Goal: Transaction & Acquisition: Purchase product/service

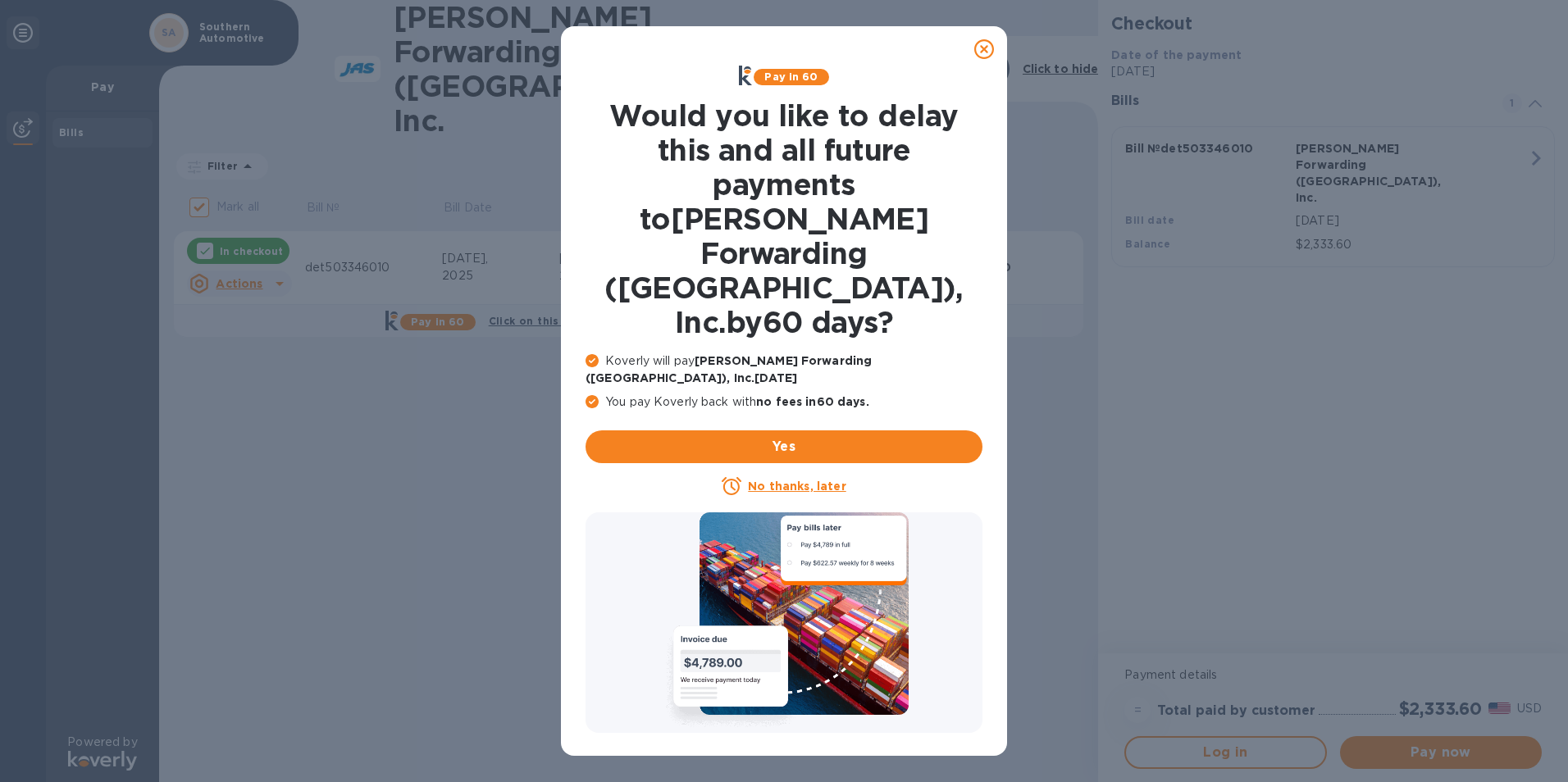
click at [982, 52] on icon at bounding box center [984, 49] width 20 height 20
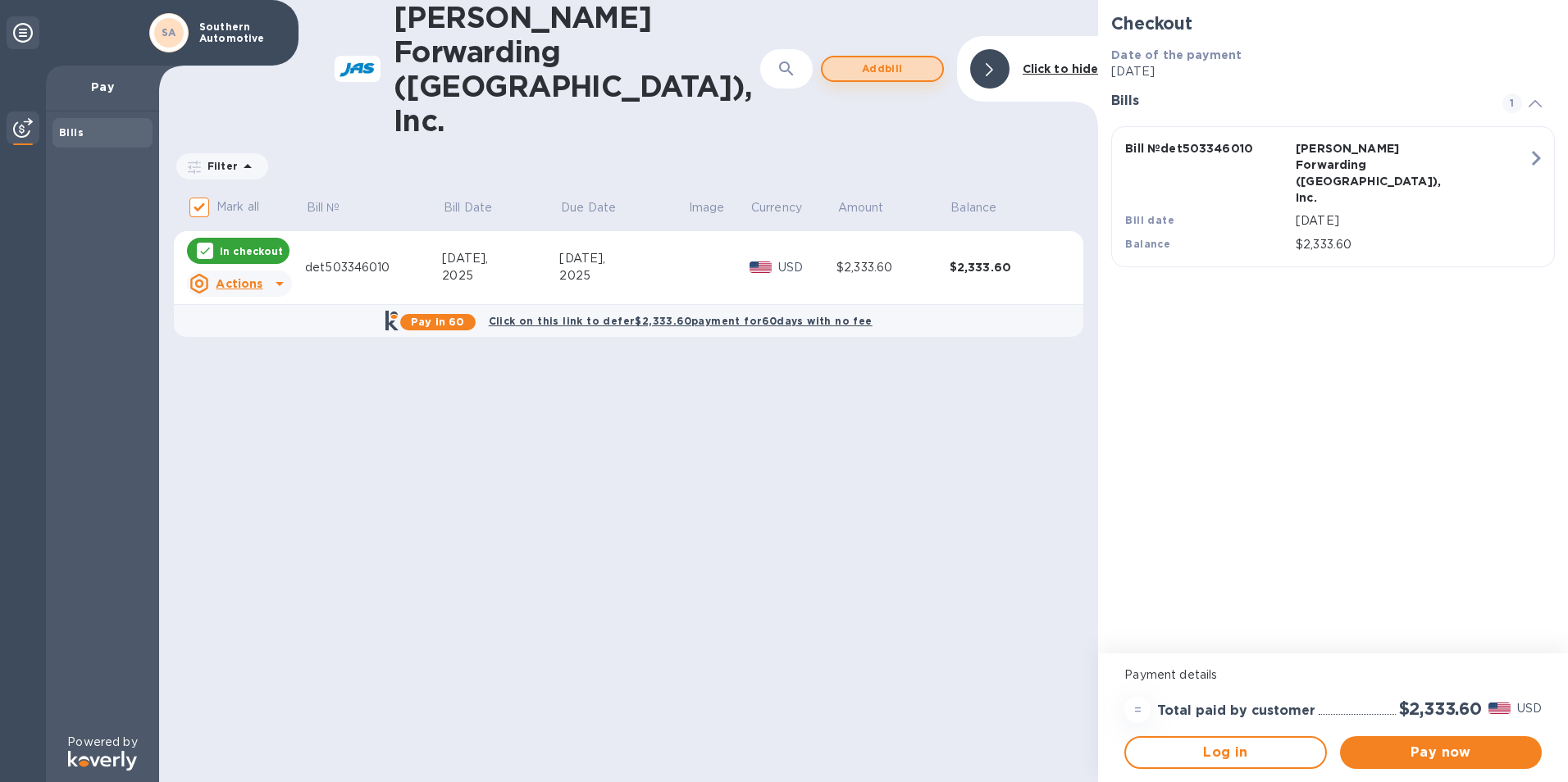
click at [874, 59] on span "Add bill" at bounding box center [882, 69] width 93 height 20
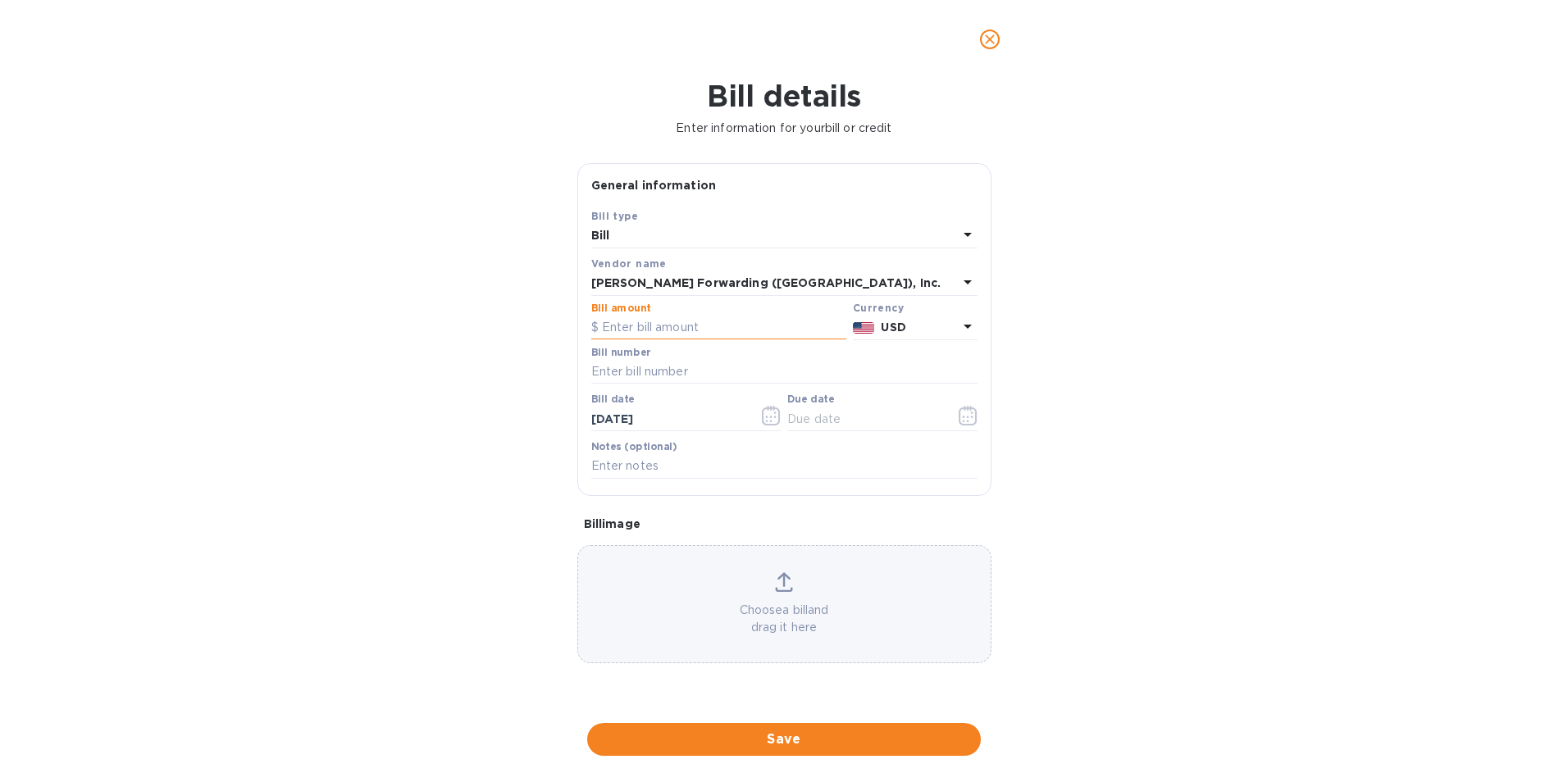
click at [653, 332] on input "text" at bounding box center [719, 328] width 255 height 24
type input "1,647.84"
type input "det503345982"
click at [768, 421] on icon "button" at bounding box center [772, 415] width 19 height 20
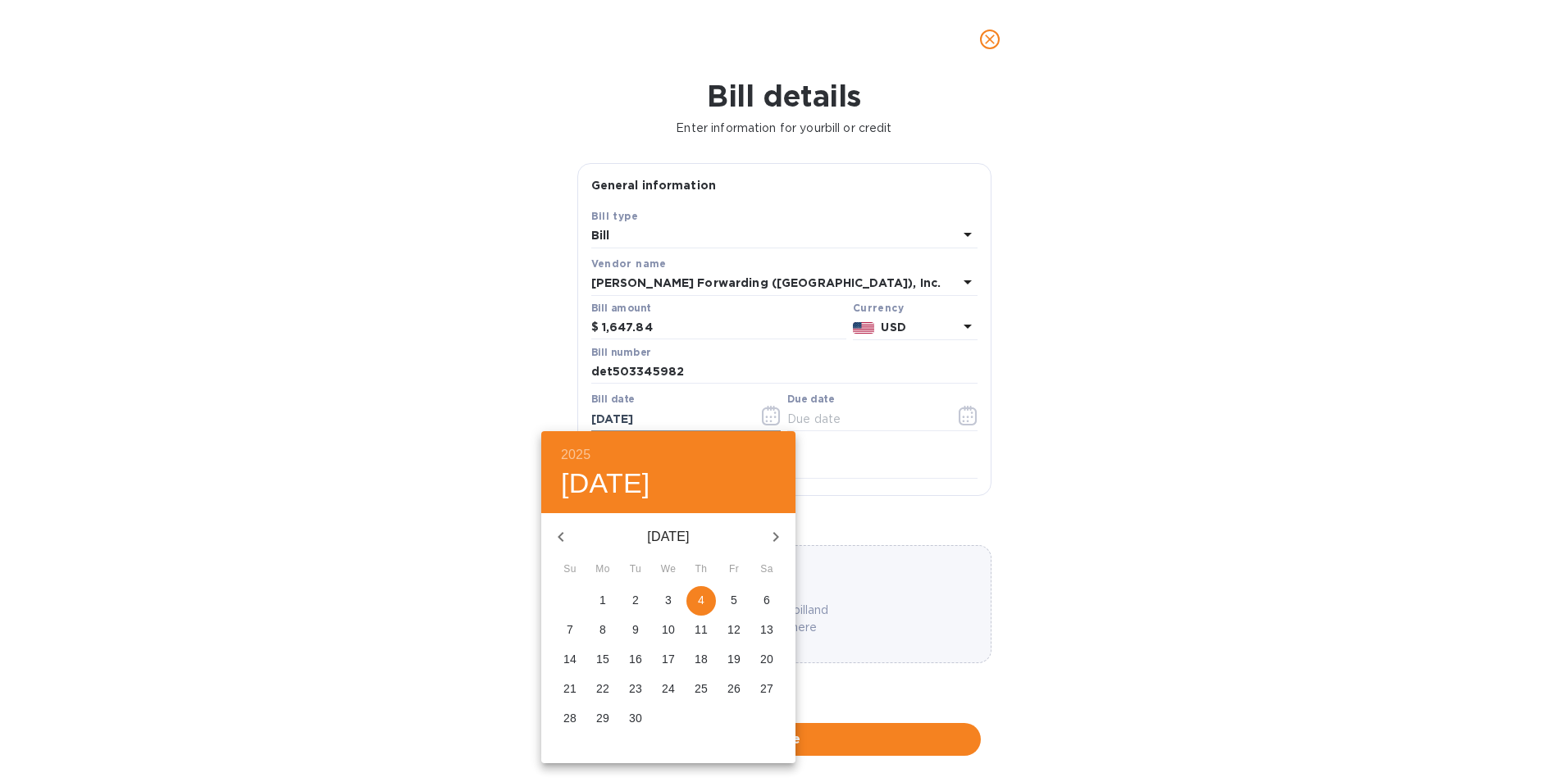
click at [768, 421] on div at bounding box center [784, 391] width 1568 height 782
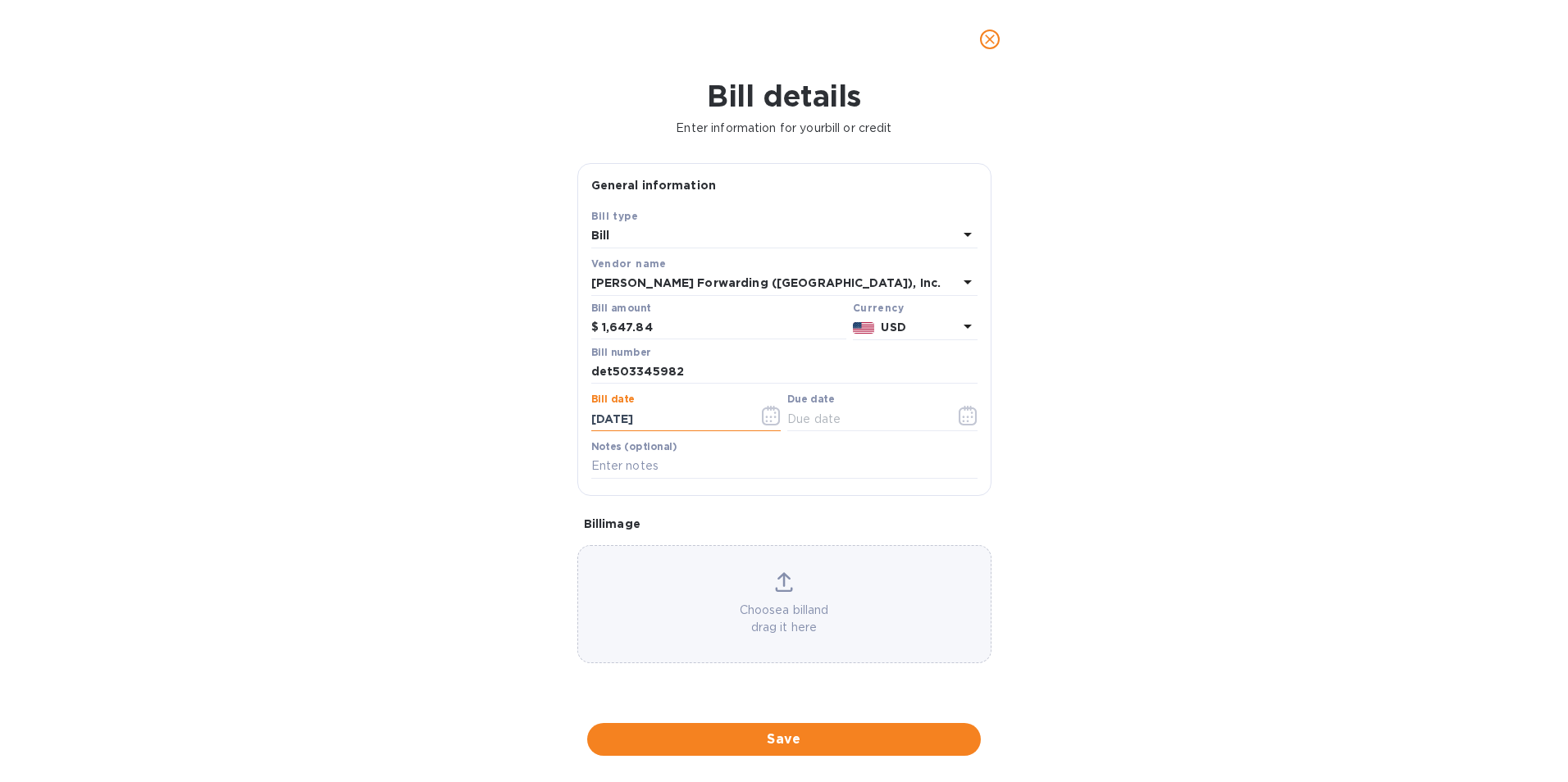
click at [697, 418] on input "[DATE]" at bounding box center [669, 419] width 155 height 24
click at [773, 418] on icon "button" at bounding box center [772, 415] width 19 height 20
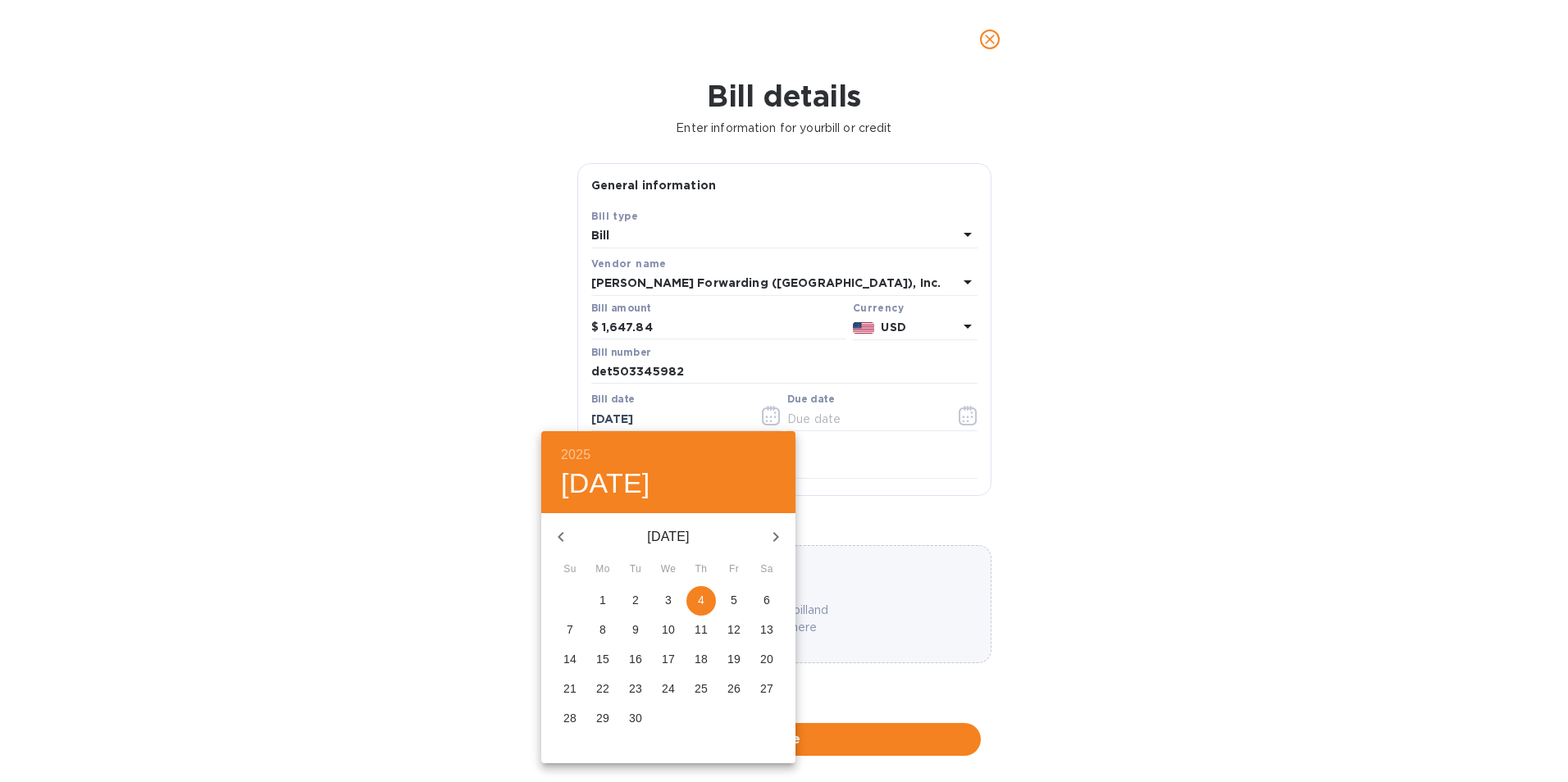
drag, startPoint x: 549, startPoint y: 532, endPoint x: 560, endPoint y: 538, distance: 12.5
click at [558, 537] on button "button" at bounding box center [560, 537] width 39 height 39
click at [633, 655] on p "12" at bounding box center [636, 659] width 13 height 17
type input "[DATE]"
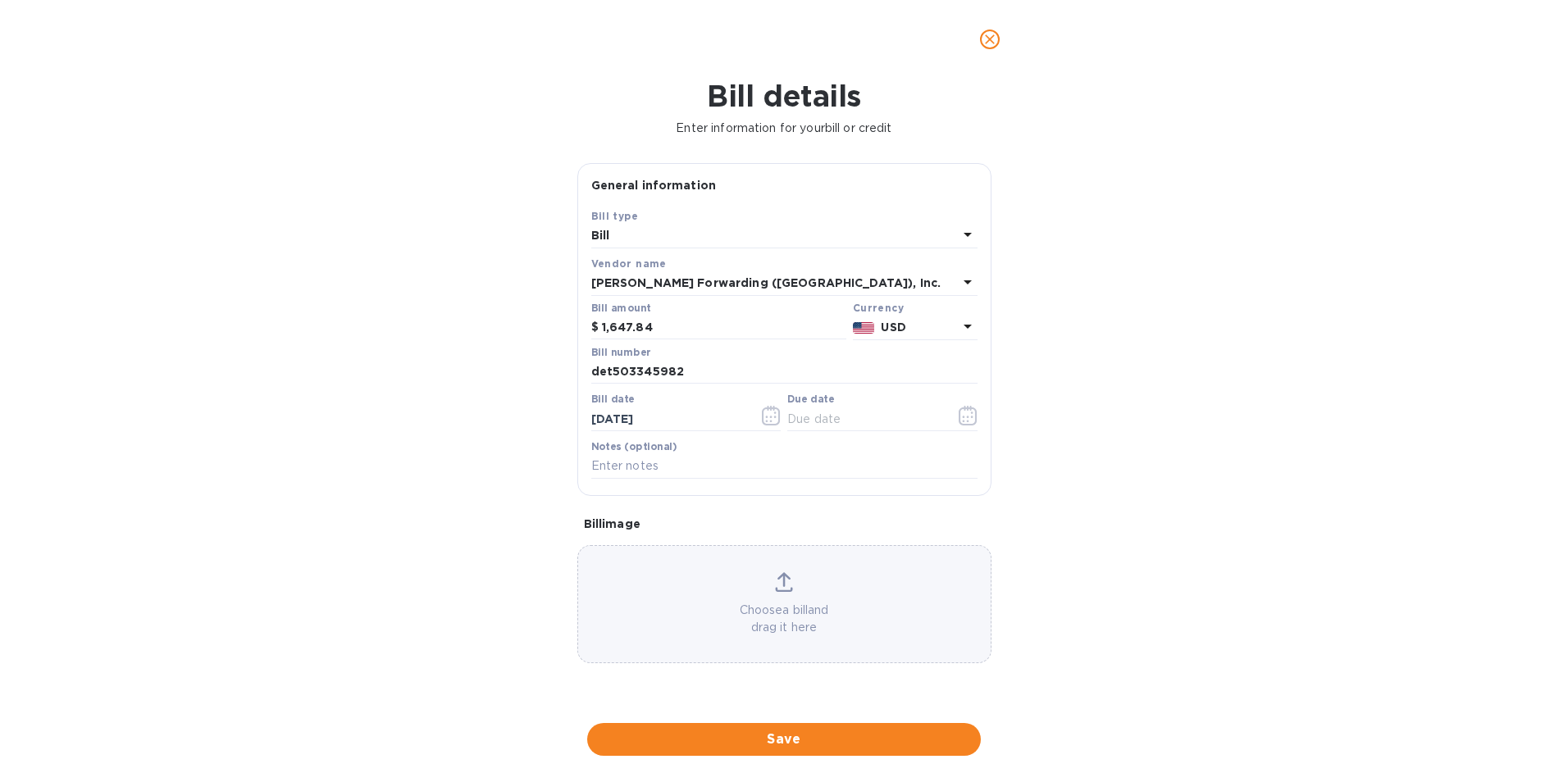
click at [633, 618] on div "27 28 29 30 31 1 2 3 4 5 6 7 8 9 10 11 12 13 14 15 16 17 18 19 20 21 22 23 24 2…" at bounding box center [669, 568] width 191 height 100
click at [965, 414] on icon "button" at bounding box center [968, 415] width 19 height 20
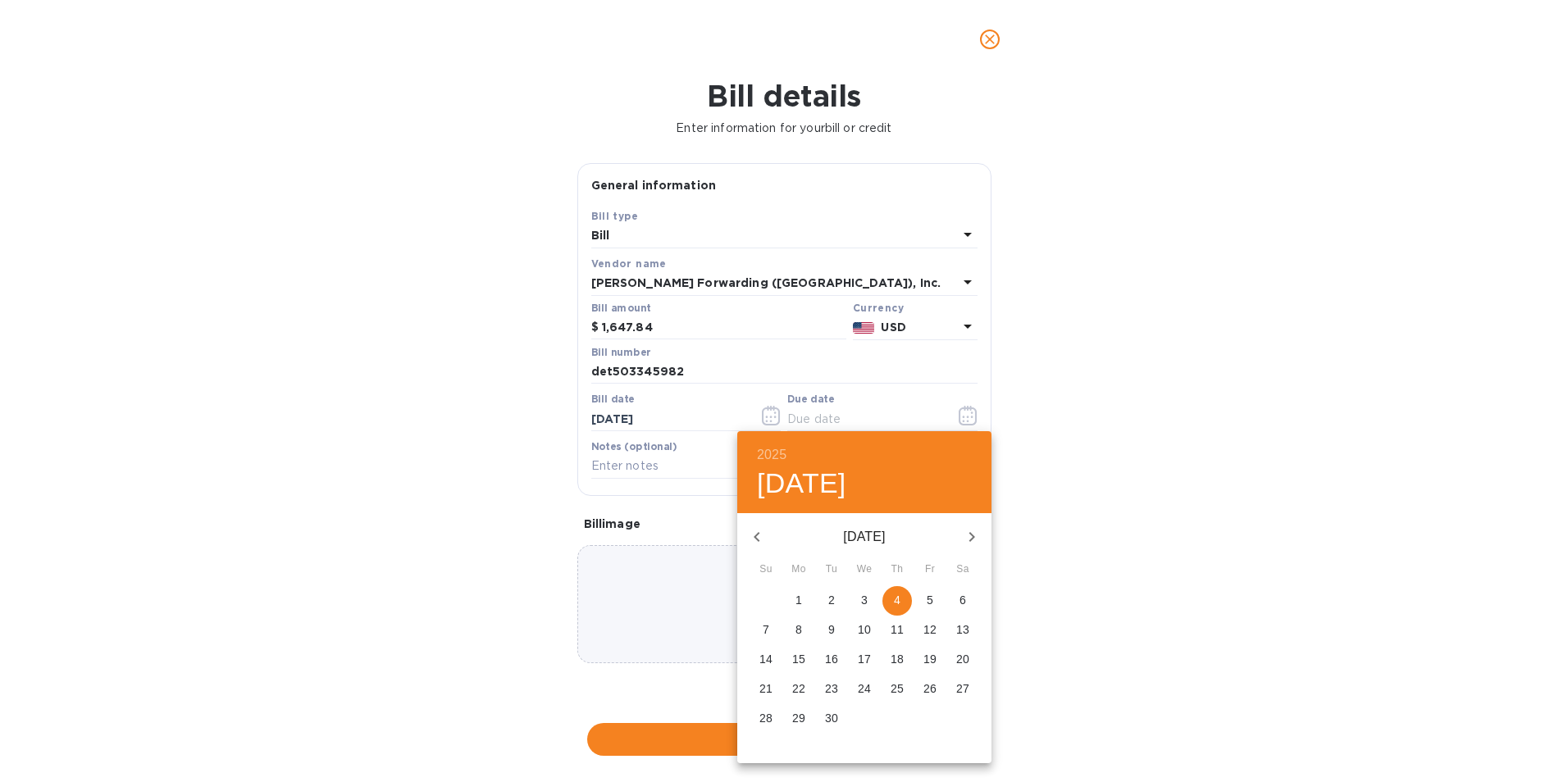
click at [900, 628] on p "11" at bounding box center [897, 629] width 13 height 17
type input "[DATE]"
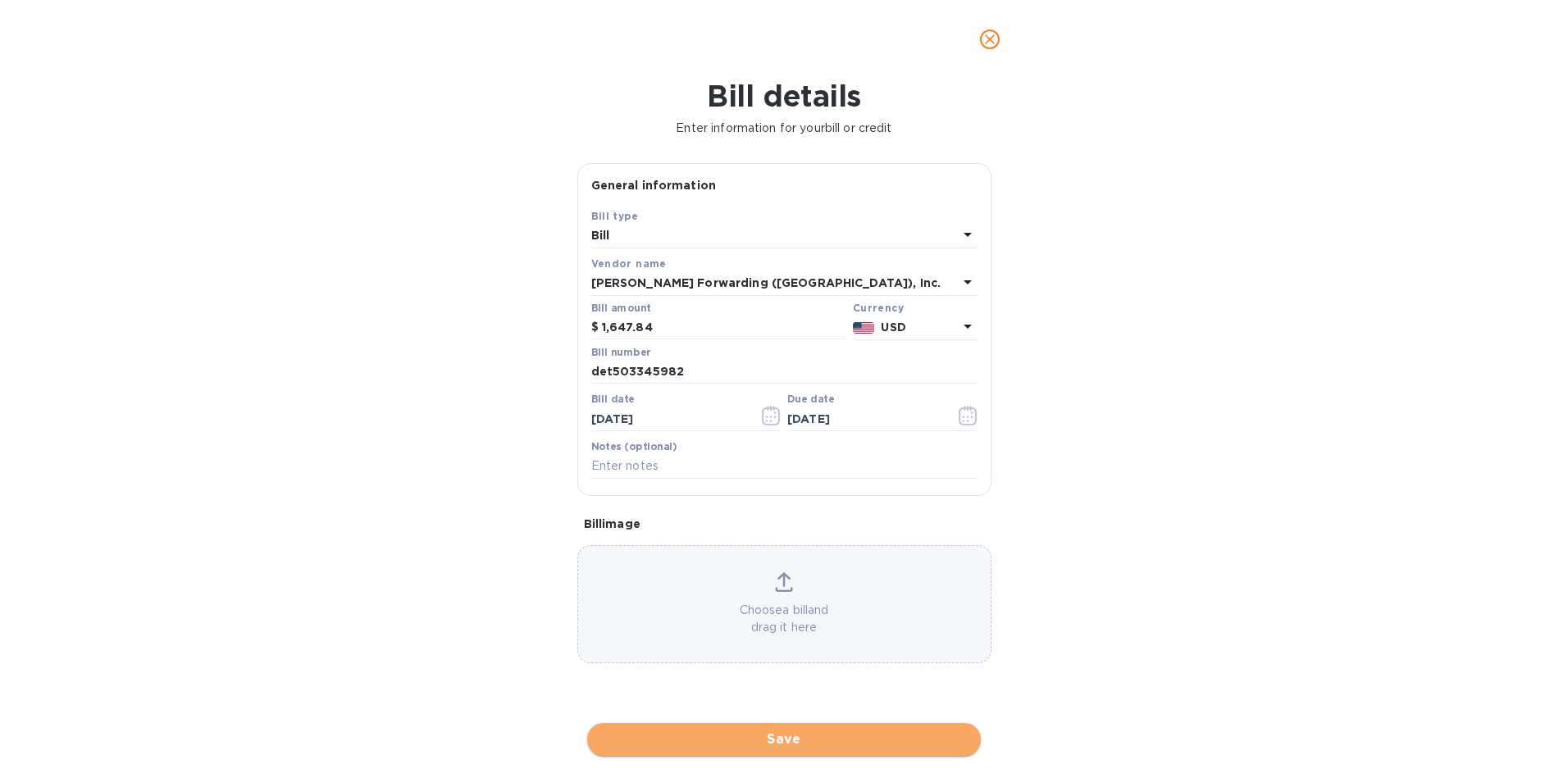
click at [785, 741] on span "Save" at bounding box center [784, 739] width 368 height 20
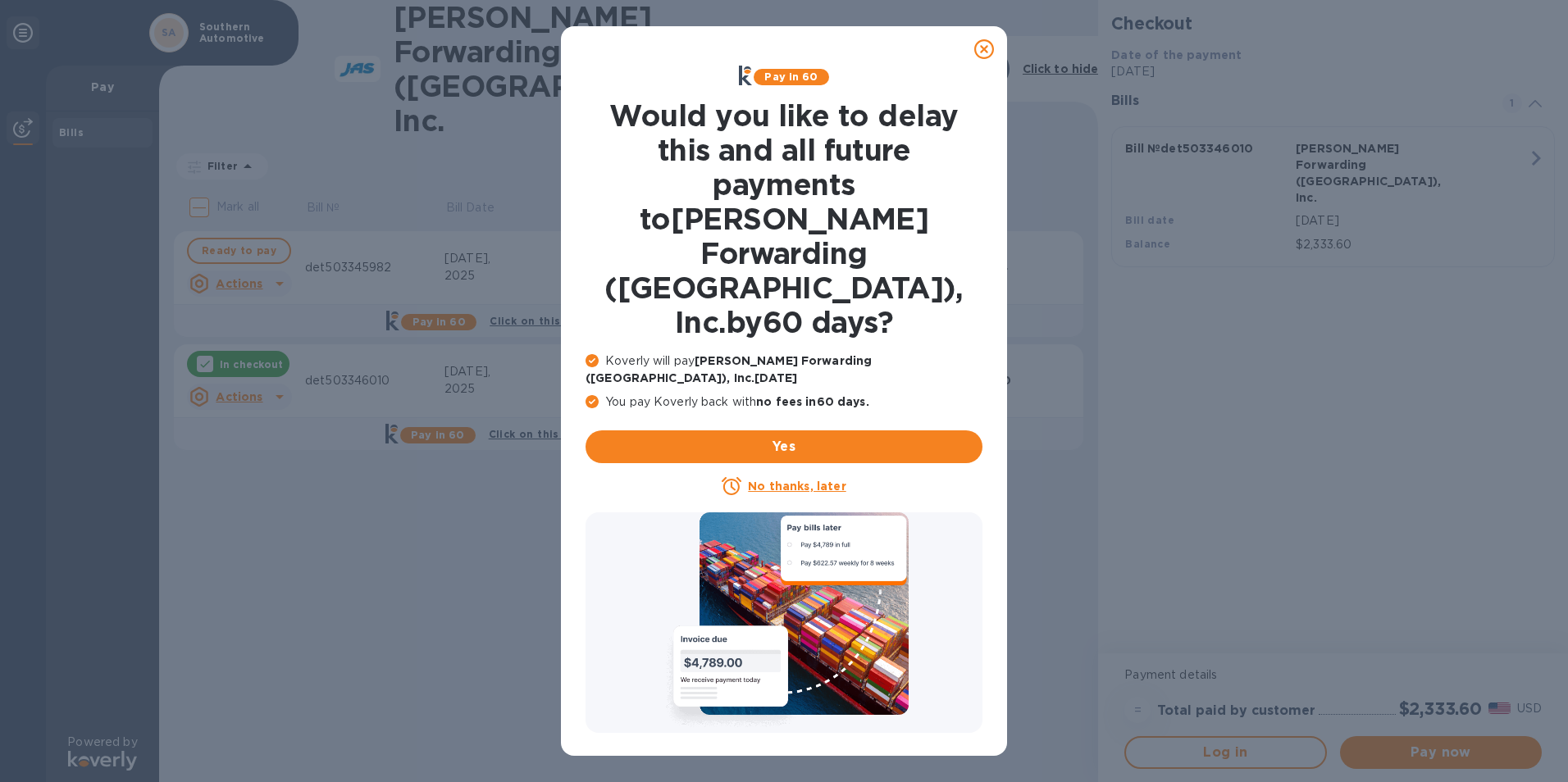
click at [795, 480] on u "No thanks, later" at bounding box center [797, 486] width 98 height 13
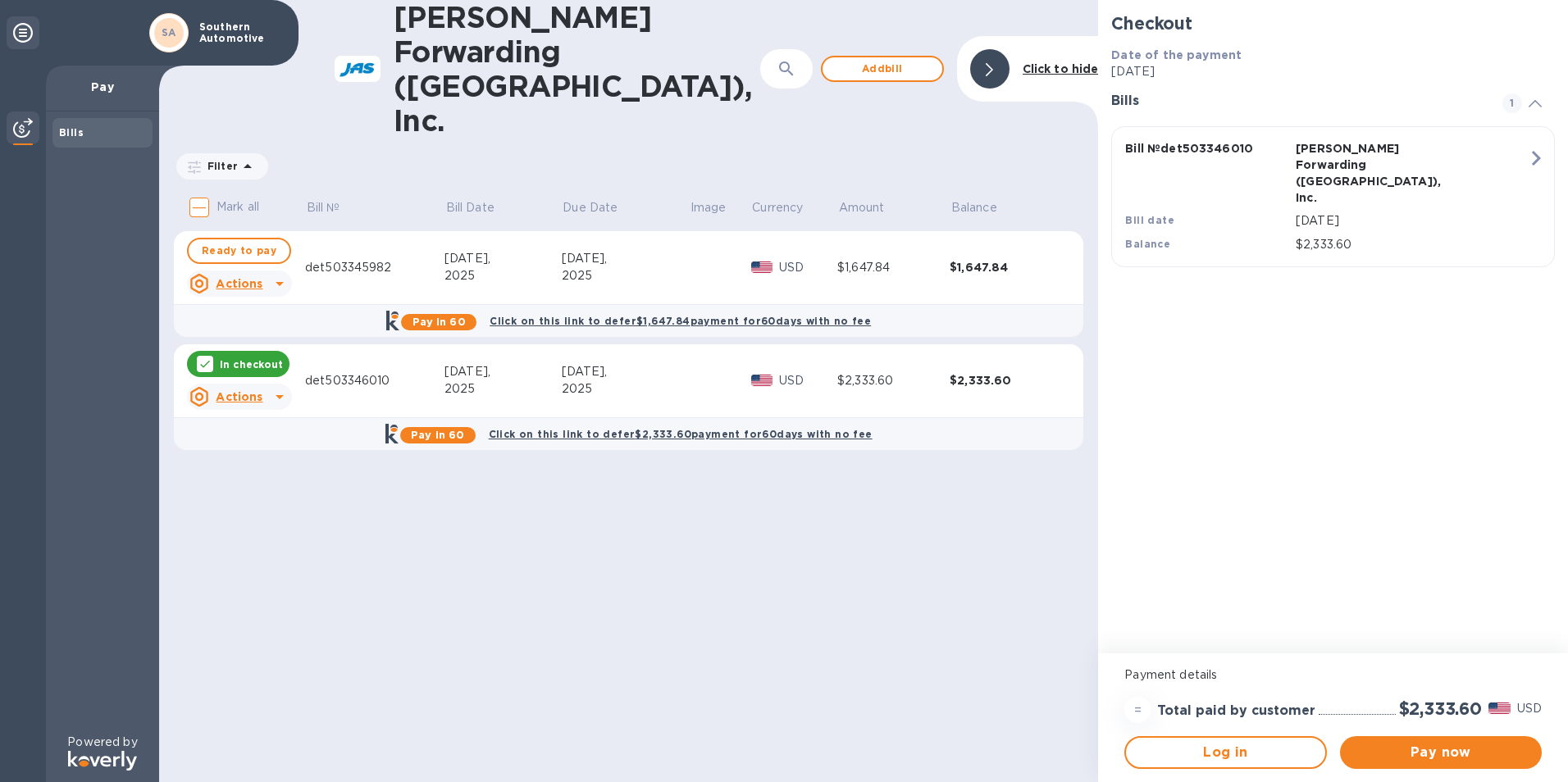
click at [254, 358] on p "In checkout" at bounding box center [251, 365] width 63 height 14
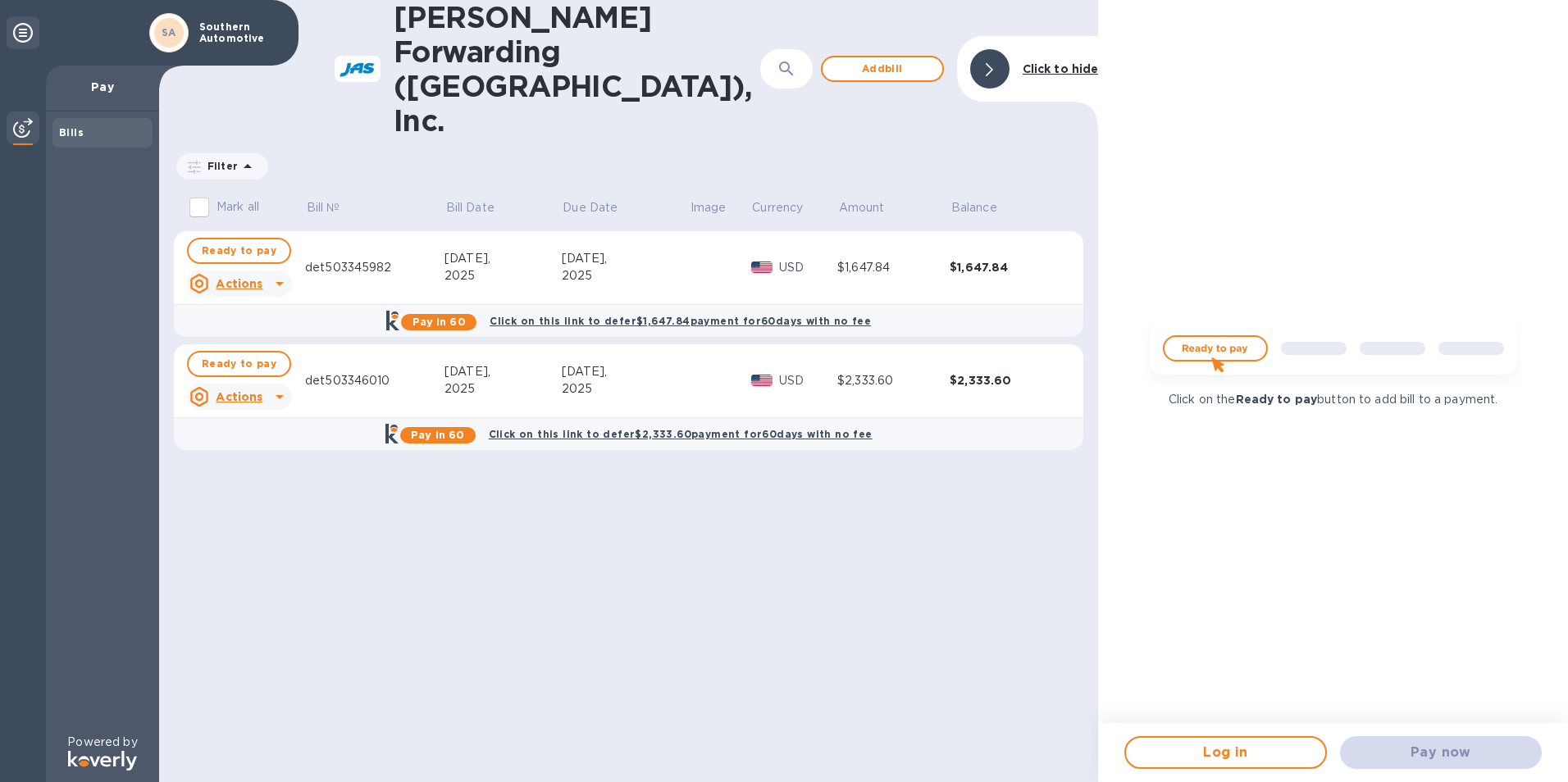
click at [251, 390] on u "Actions" at bounding box center [239, 396] width 47 height 13
click at [271, 399] on b "Open bill" at bounding box center [260, 394] width 55 height 13
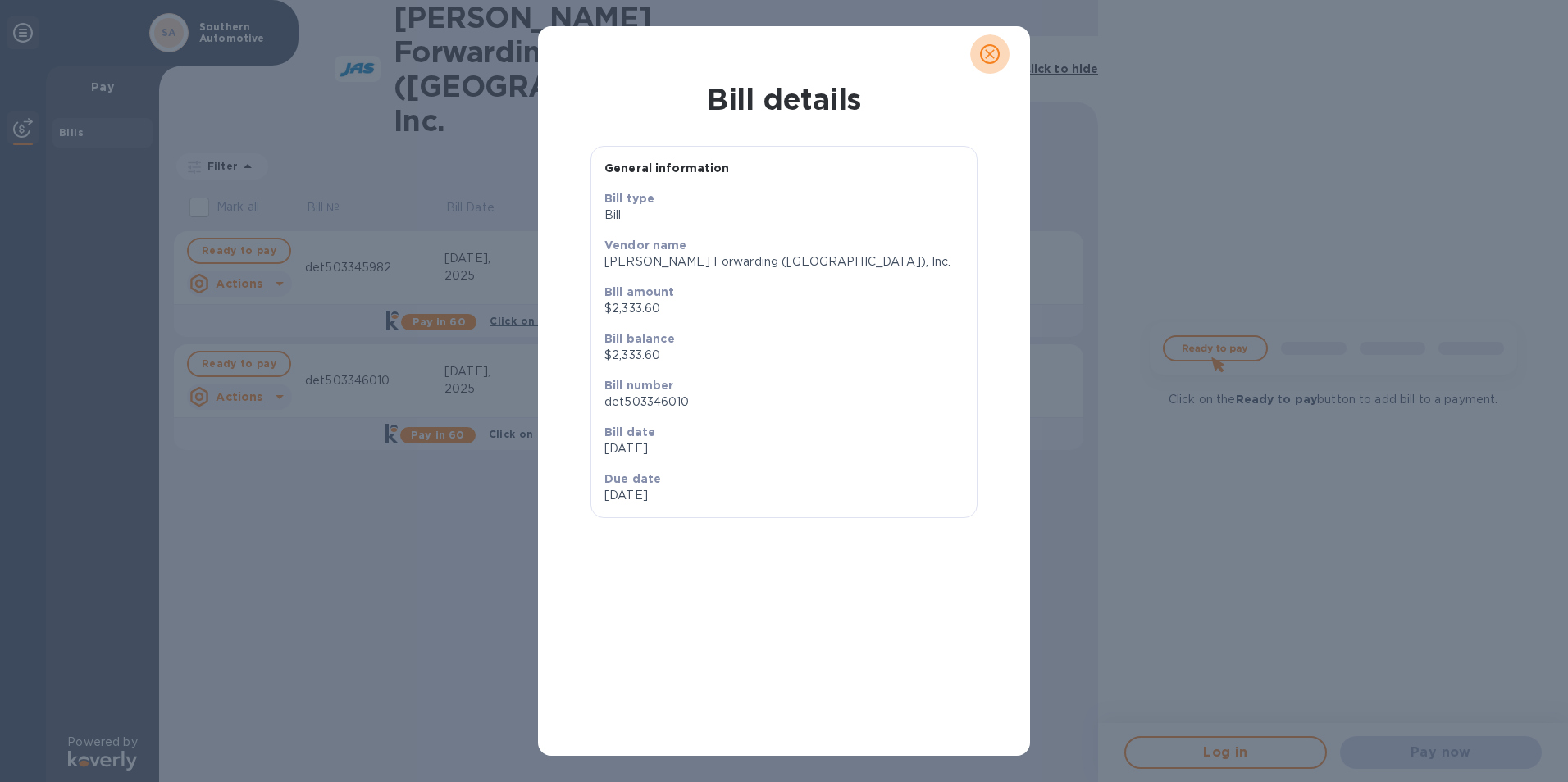
click at [987, 55] on icon "close" at bounding box center [990, 54] width 17 height 17
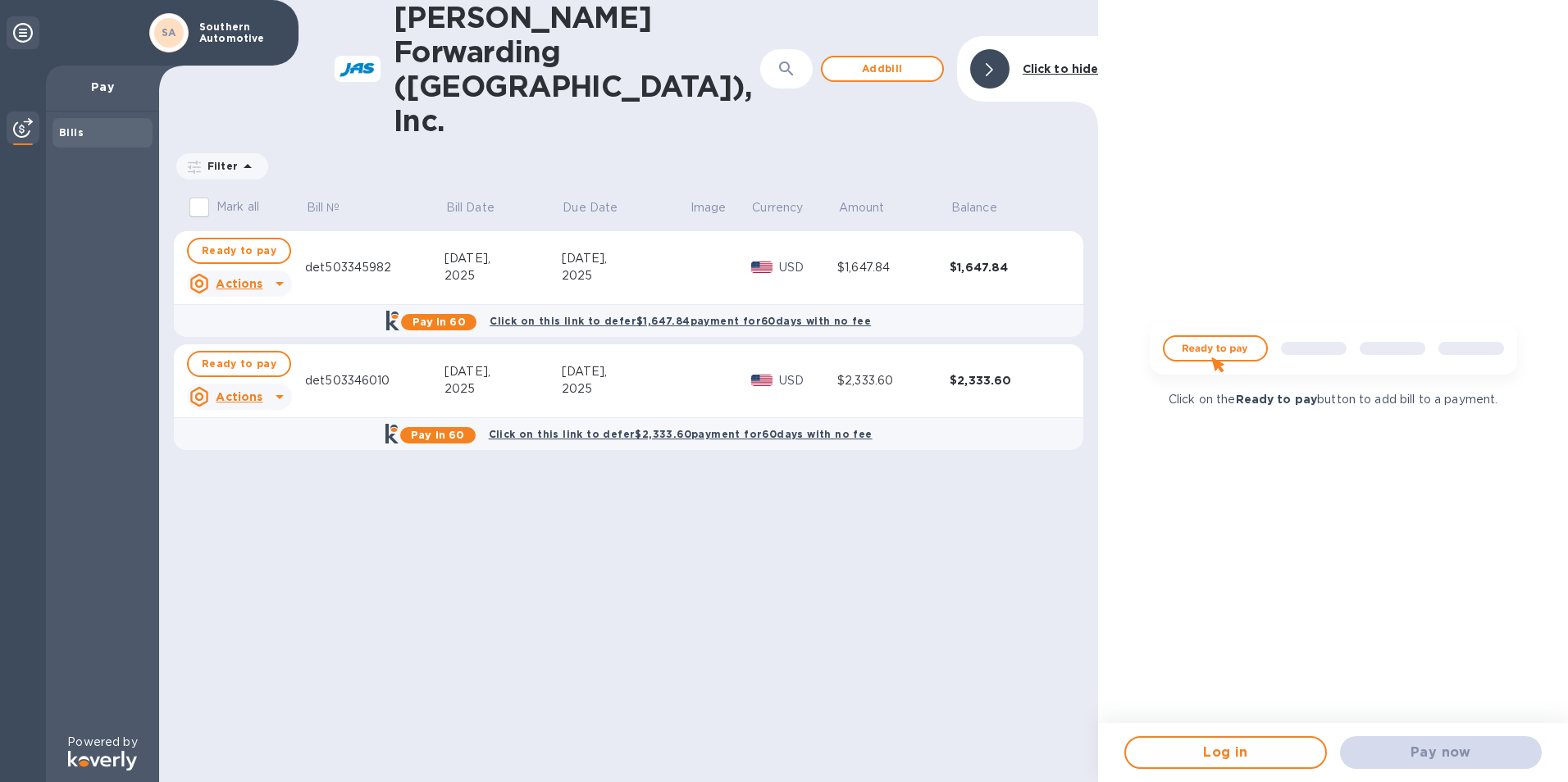
click at [276, 387] on icon at bounding box center [279, 396] width 20 height 20
click at [252, 434] on b "Delete" at bounding box center [253, 433] width 41 height 13
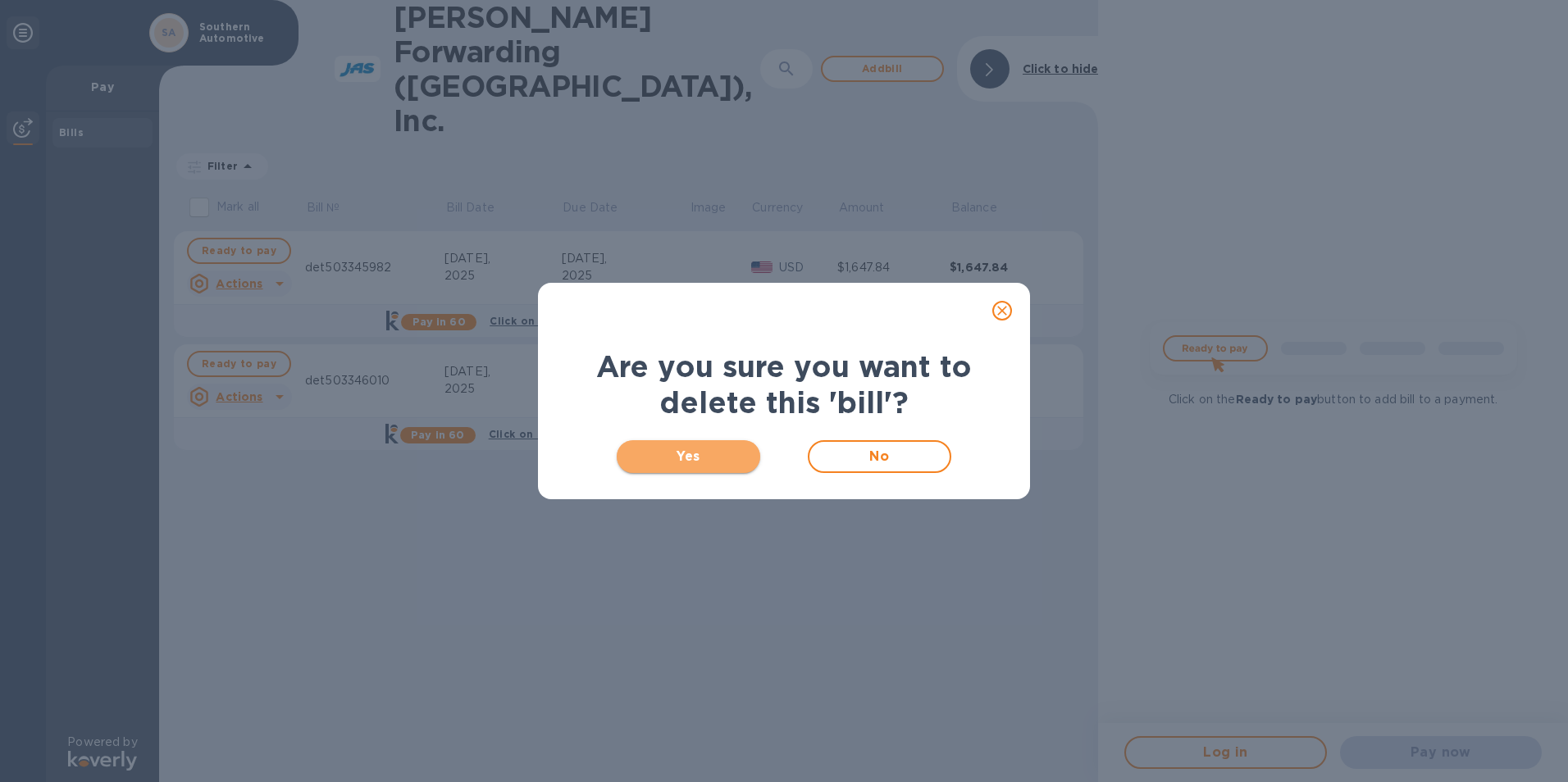
click at [719, 455] on span "Yes" at bounding box center [688, 456] width 117 height 20
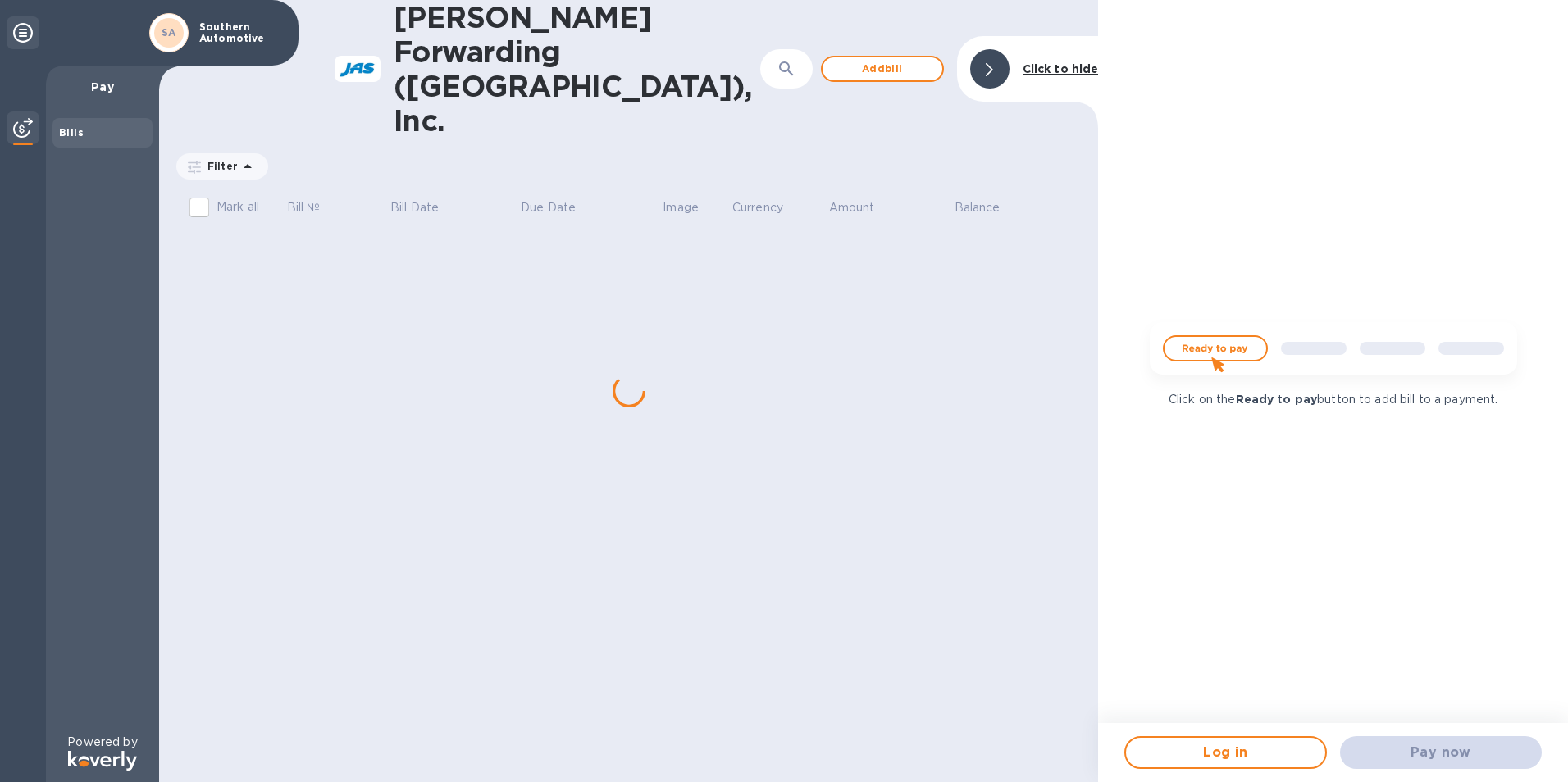
checkbox input "true"
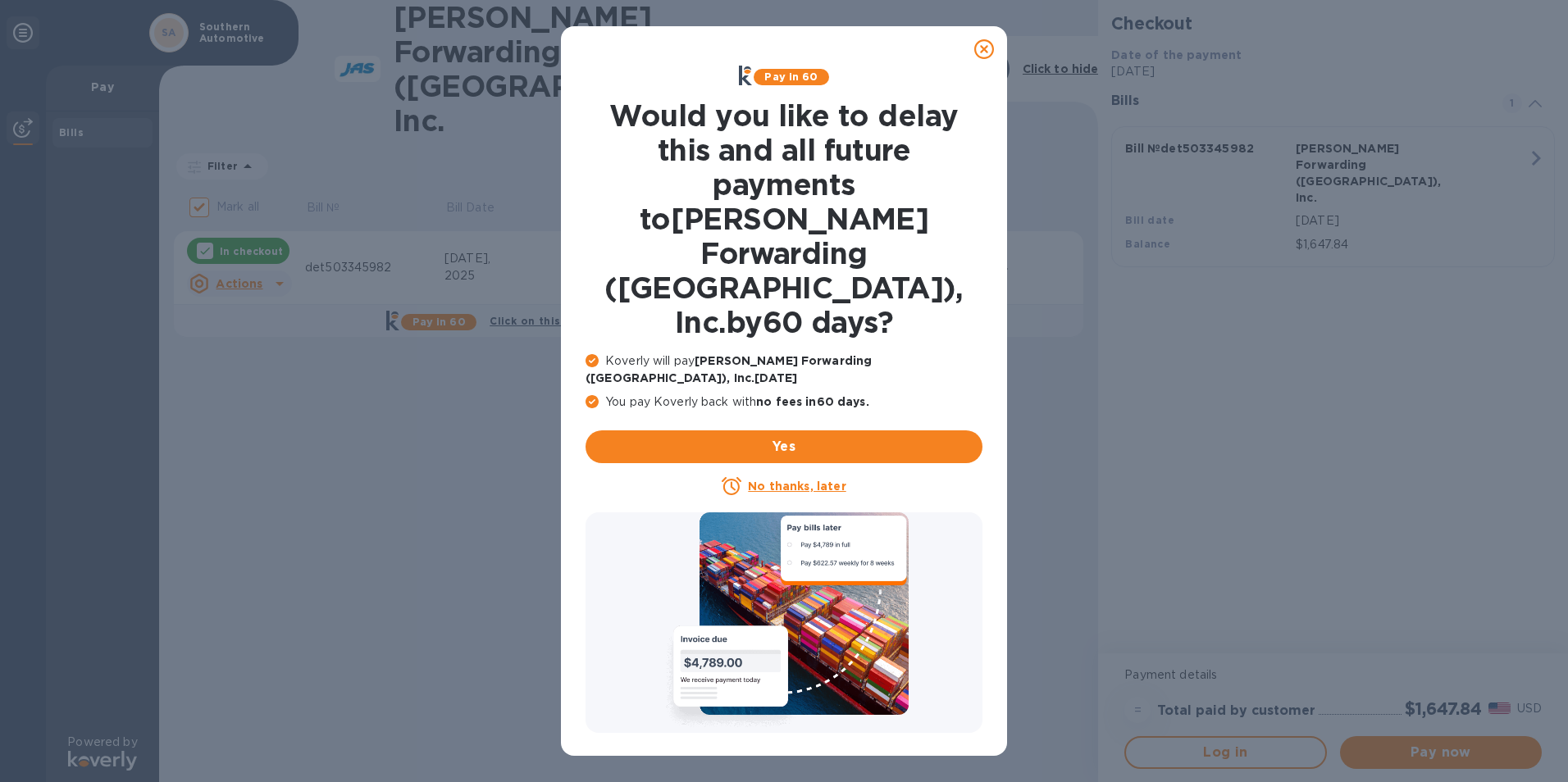
click at [990, 49] on icon at bounding box center [984, 49] width 20 height 20
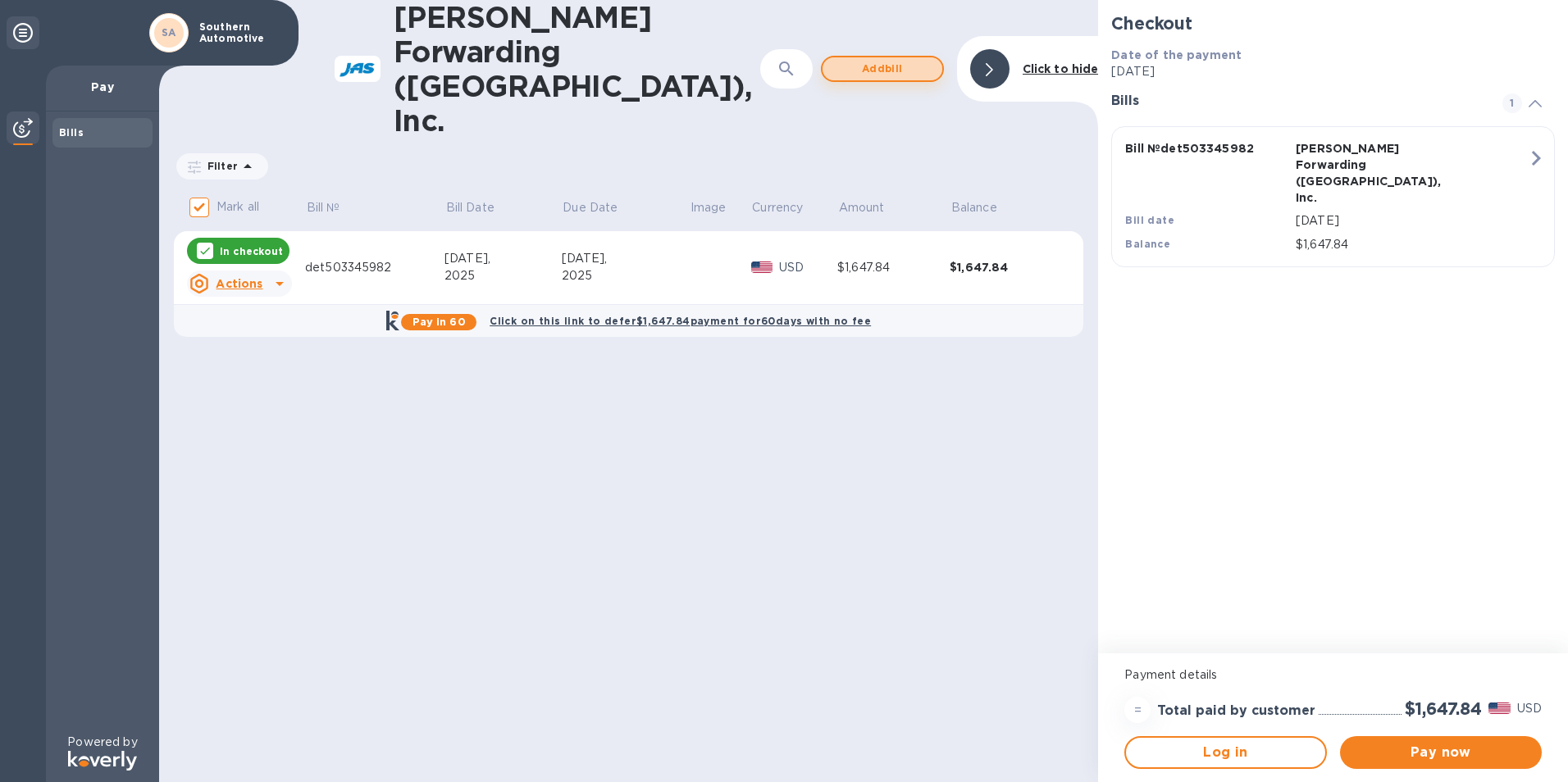
click at [891, 59] on span "Add bill" at bounding box center [882, 69] width 93 height 20
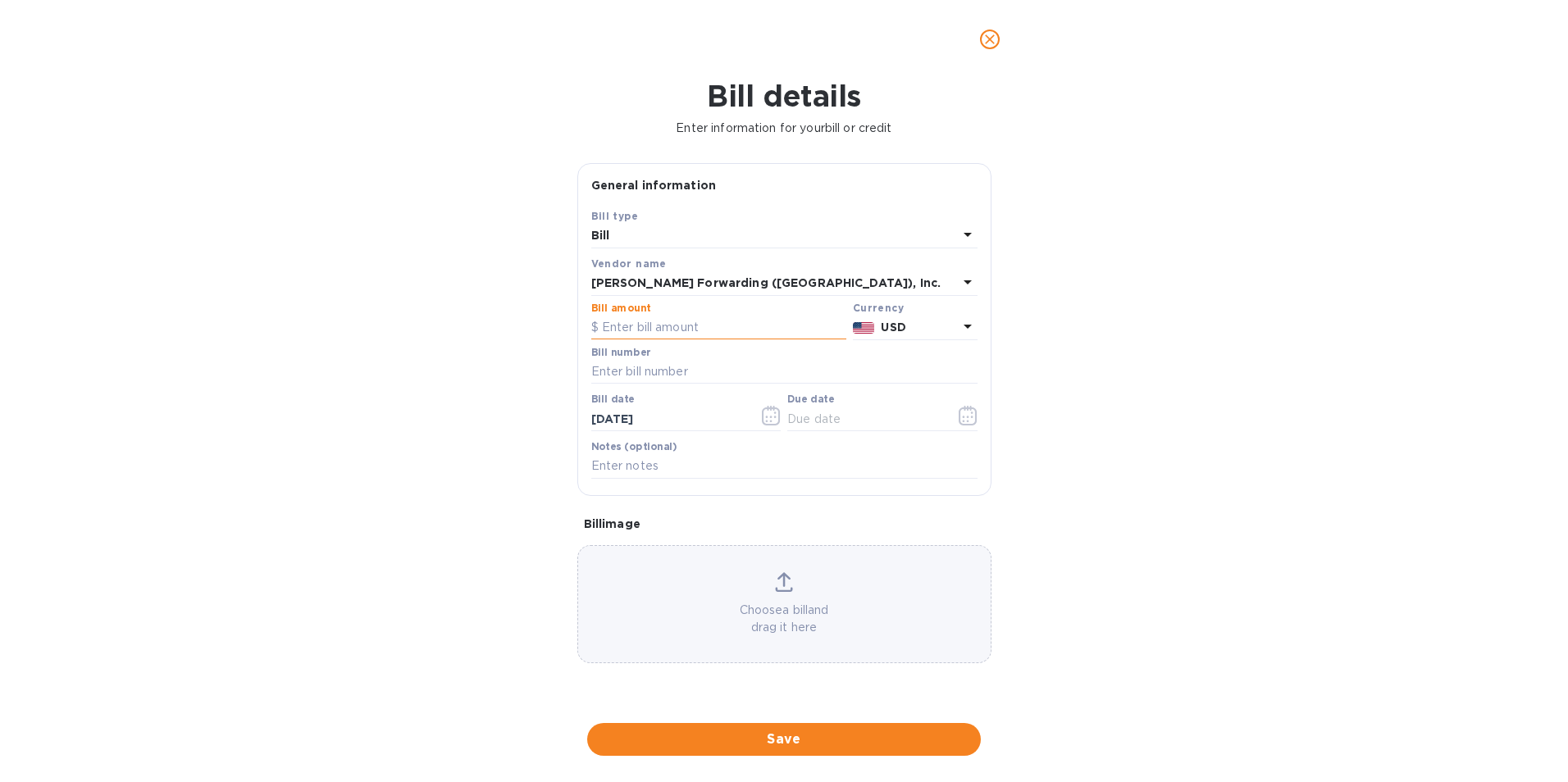
click at [621, 327] on input "text" at bounding box center [719, 328] width 255 height 24
type input "2,333.60"
click at [632, 372] on input "text" at bounding box center [784, 372] width 386 height 24
type input "det503346010"
click at [770, 418] on icon "button" at bounding box center [772, 415] width 19 height 20
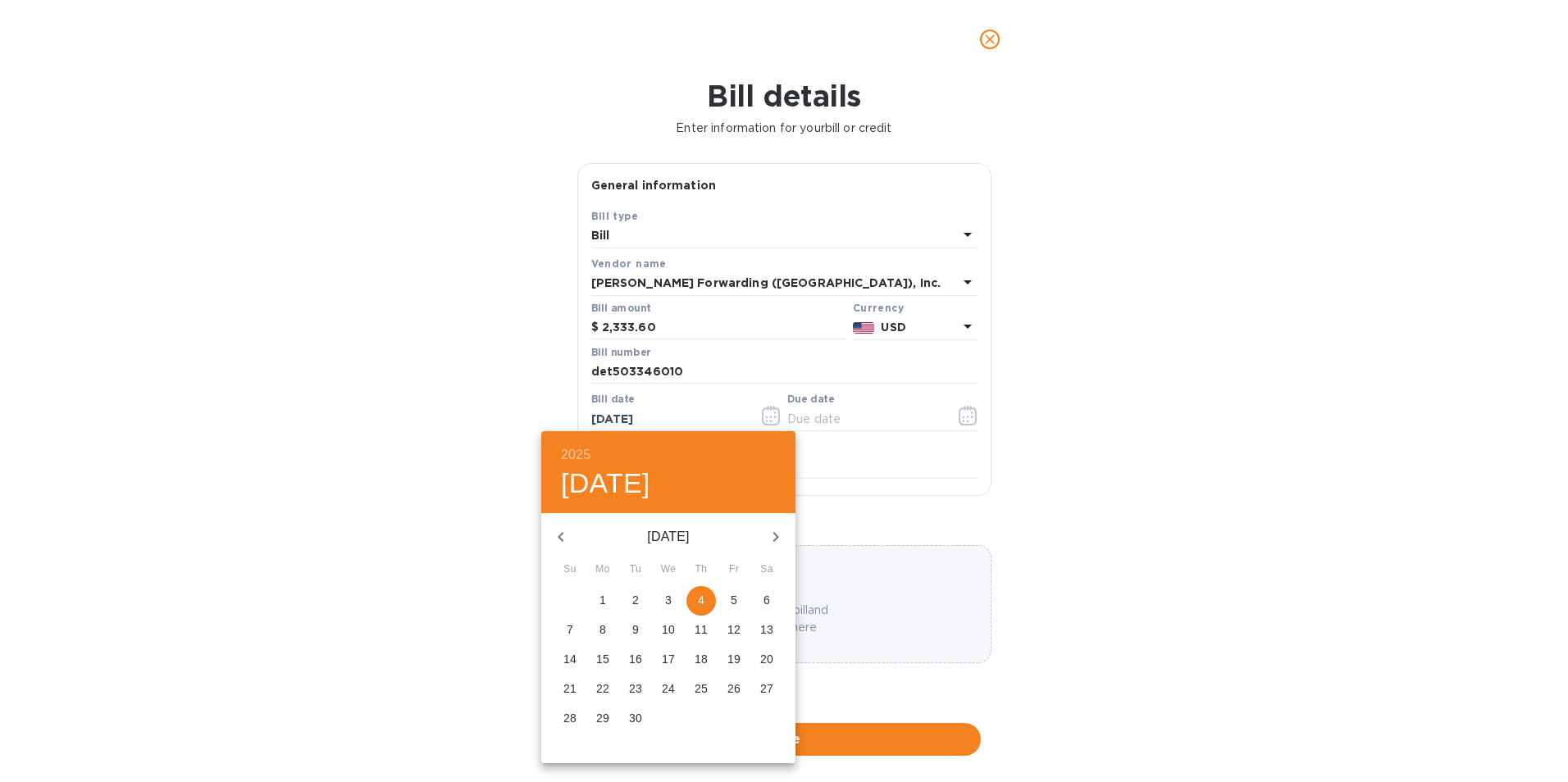
click at [562, 536] on icon "button" at bounding box center [560, 537] width 20 height 20
click at [634, 651] on p "12" at bounding box center [636, 659] width 13 height 17
type input "[DATE]"
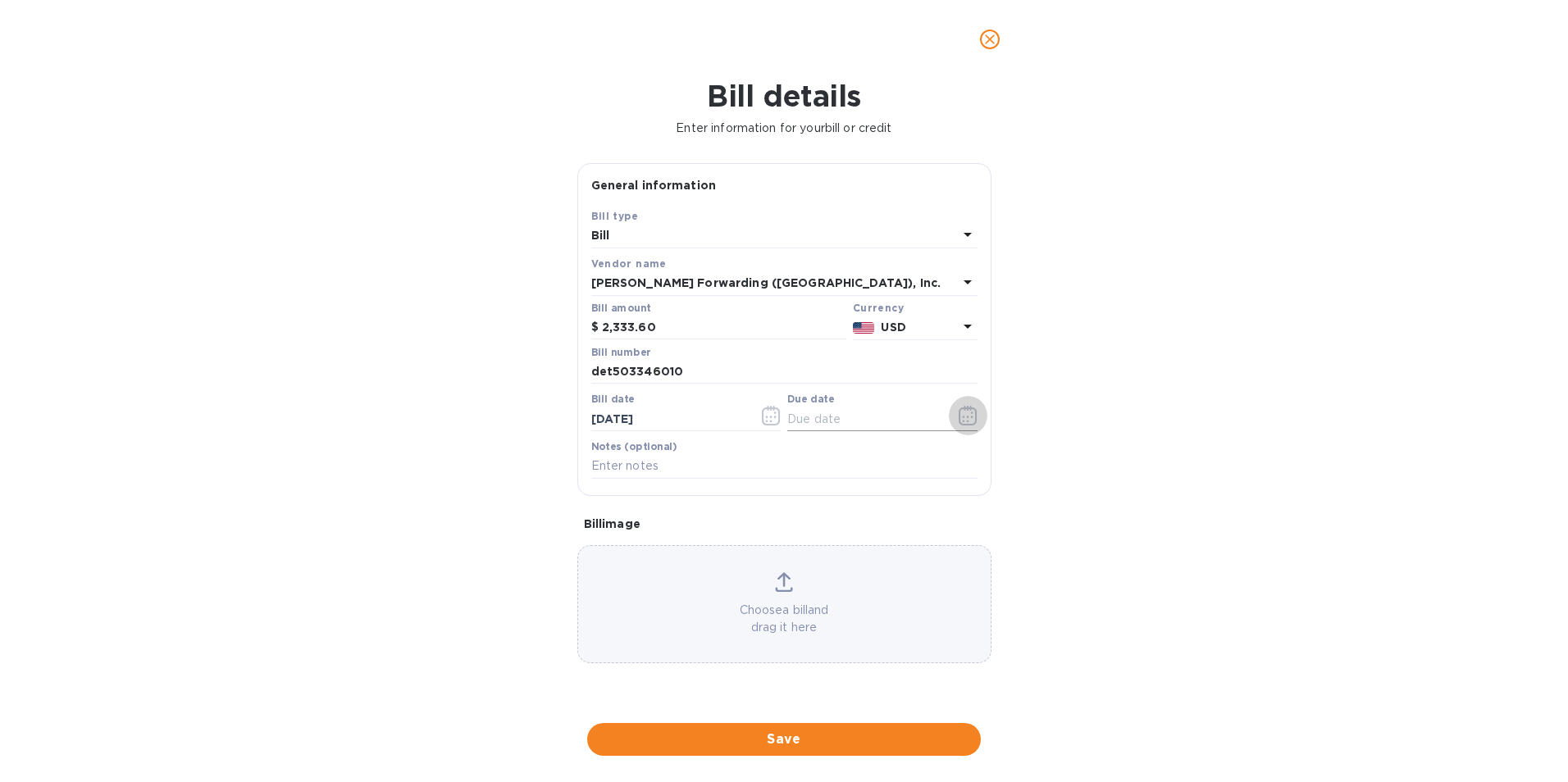
click at [968, 415] on icon "button" at bounding box center [968, 415] width 19 height 20
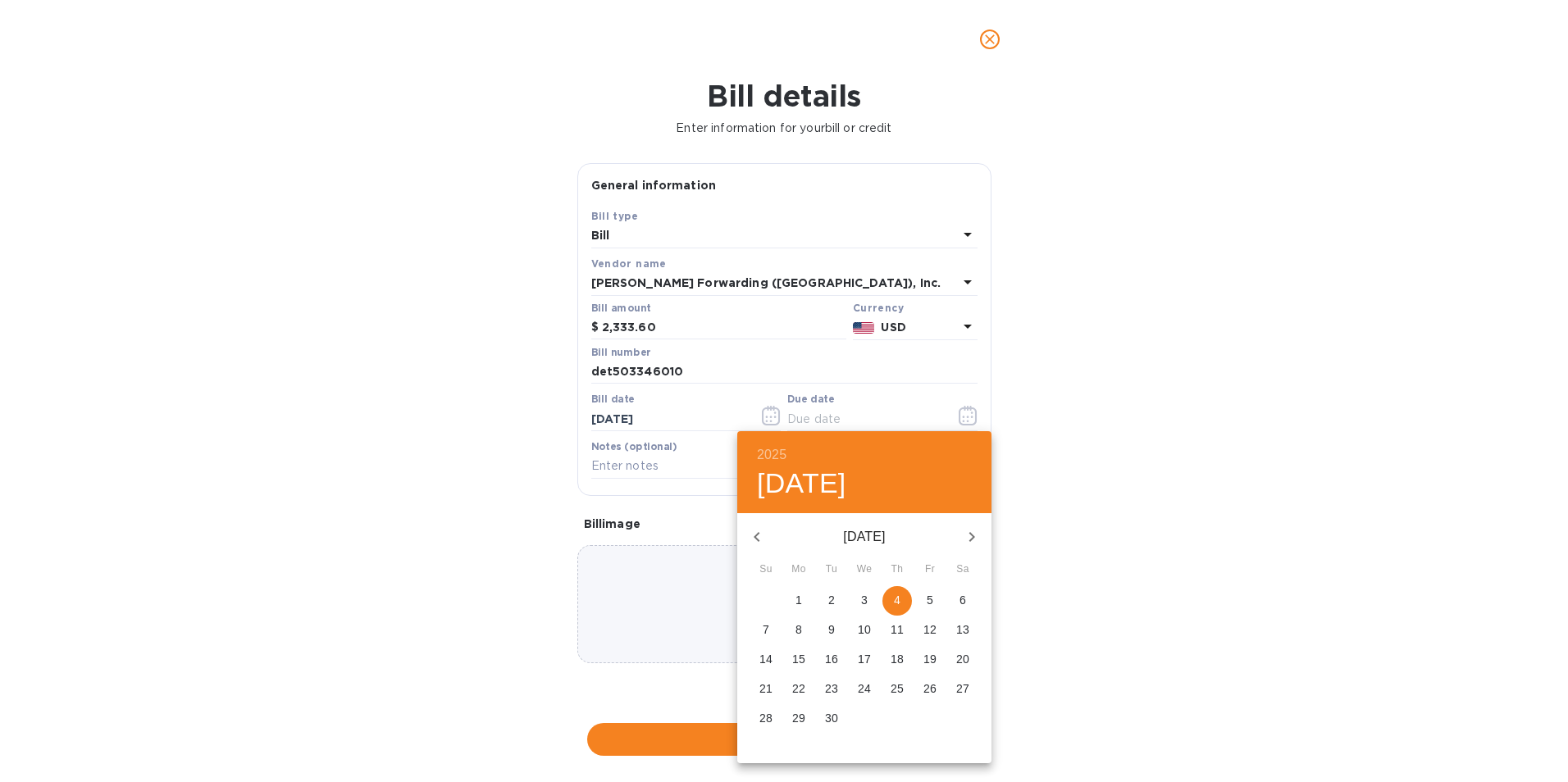
click at [753, 535] on icon "button" at bounding box center [757, 537] width 20 height 20
click at [975, 534] on icon "button" at bounding box center [972, 537] width 20 height 20
click at [897, 628] on p "11" at bounding box center [897, 629] width 13 height 17
type input "[DATE]"
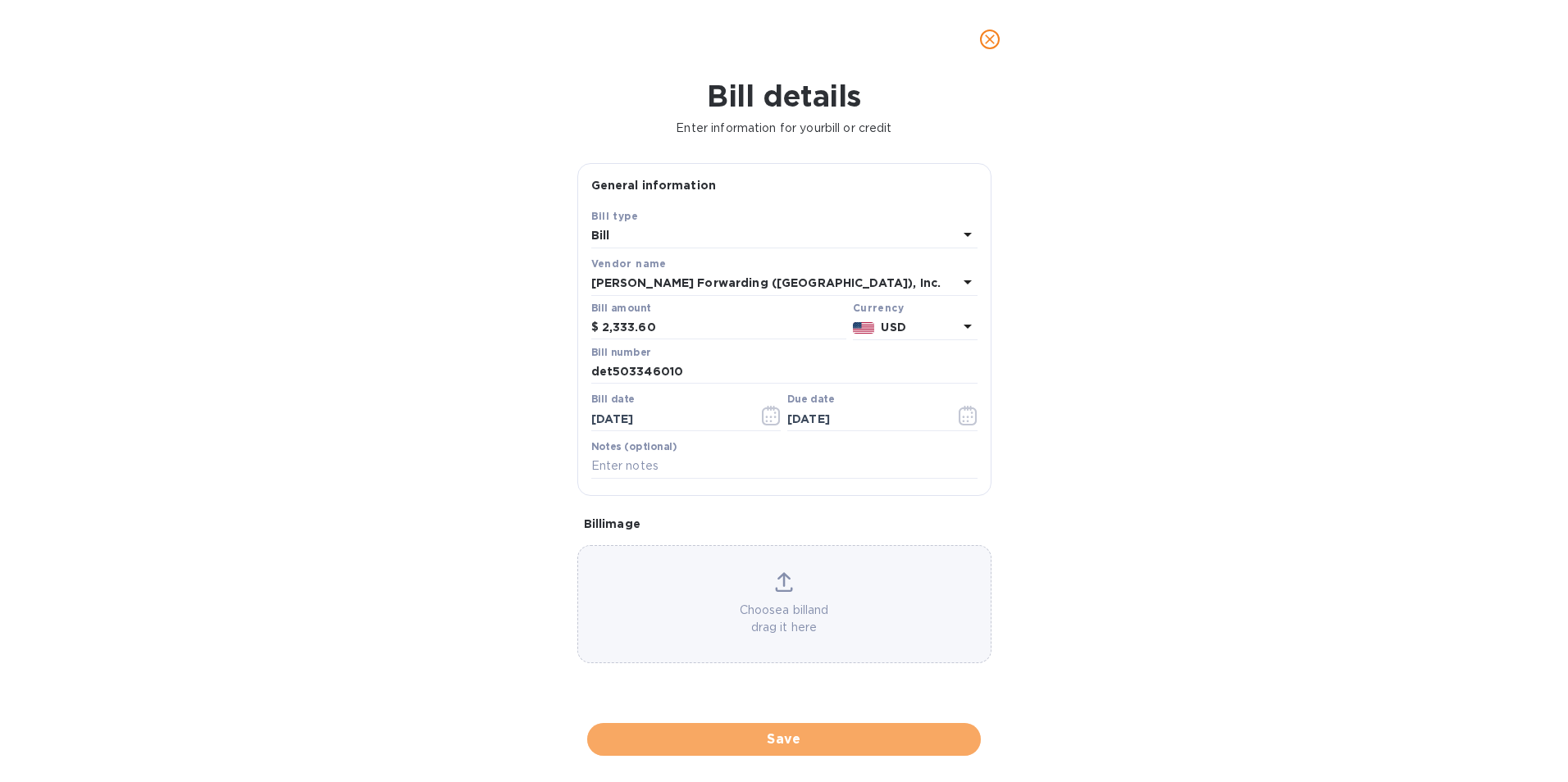
drag, startPoint x: 799, startPoint y: 737, endPoint x: 901, endPoint y: 703, distance: 107.5
click at [799, 736] on span "Save" at bounding box center [784, 739] width 368 height 20
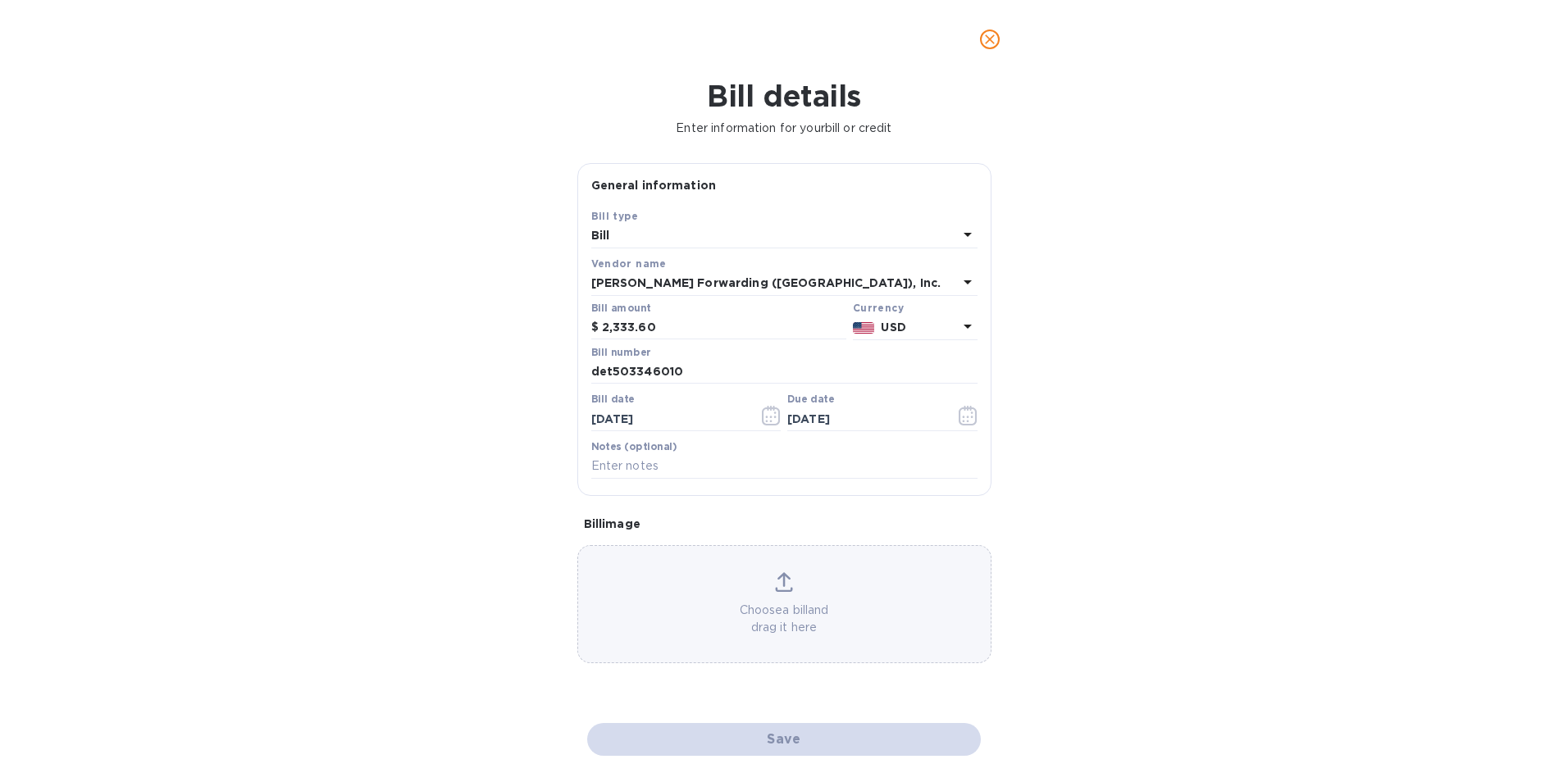
checkbox input "false"
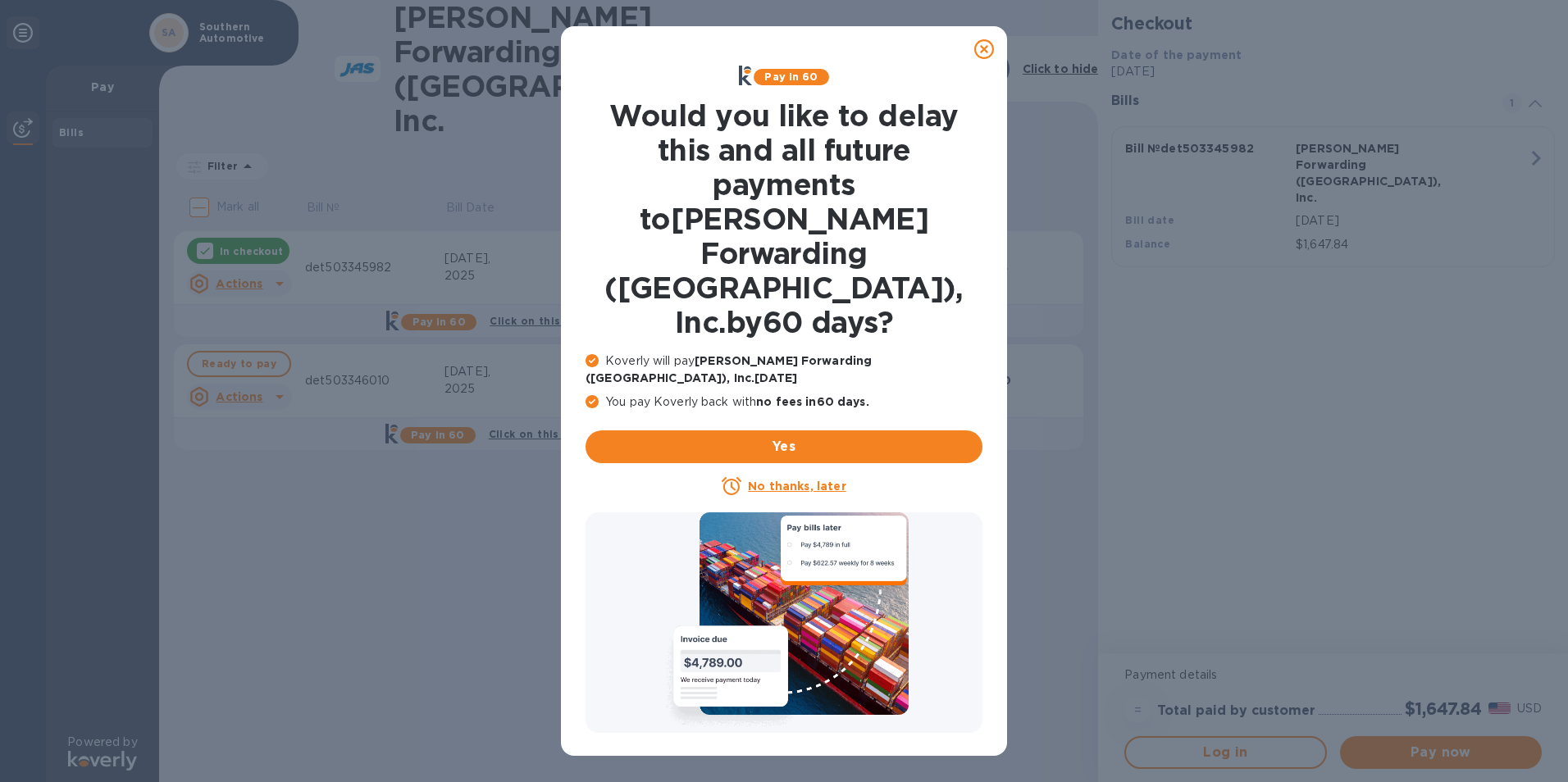
click at [982, 47] on icon at bounding box center [984, 49] width 20 height 20
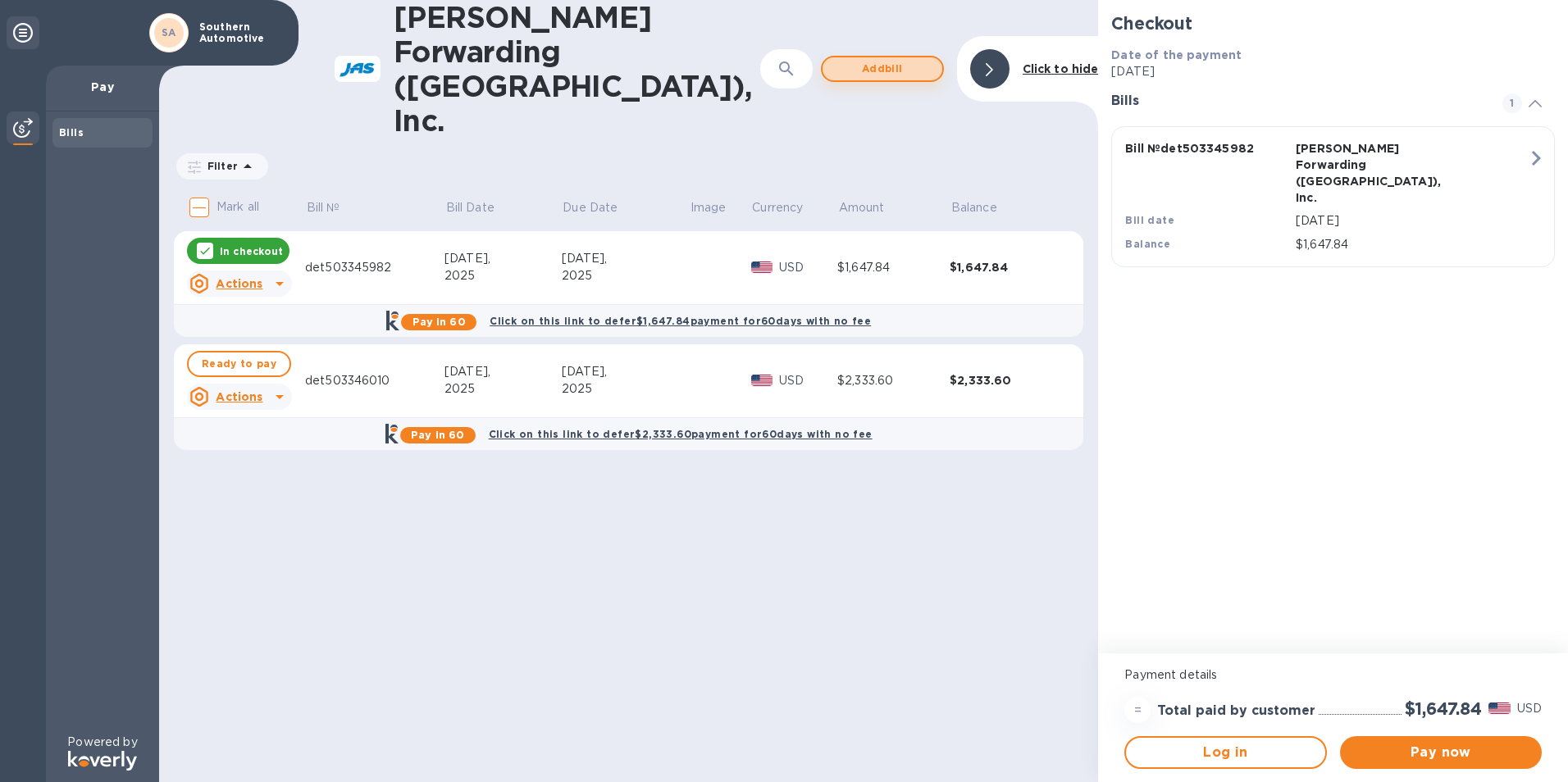
click at [896, 59] on span "Add bill" at bounding box center [882, 69] width 93 height 20
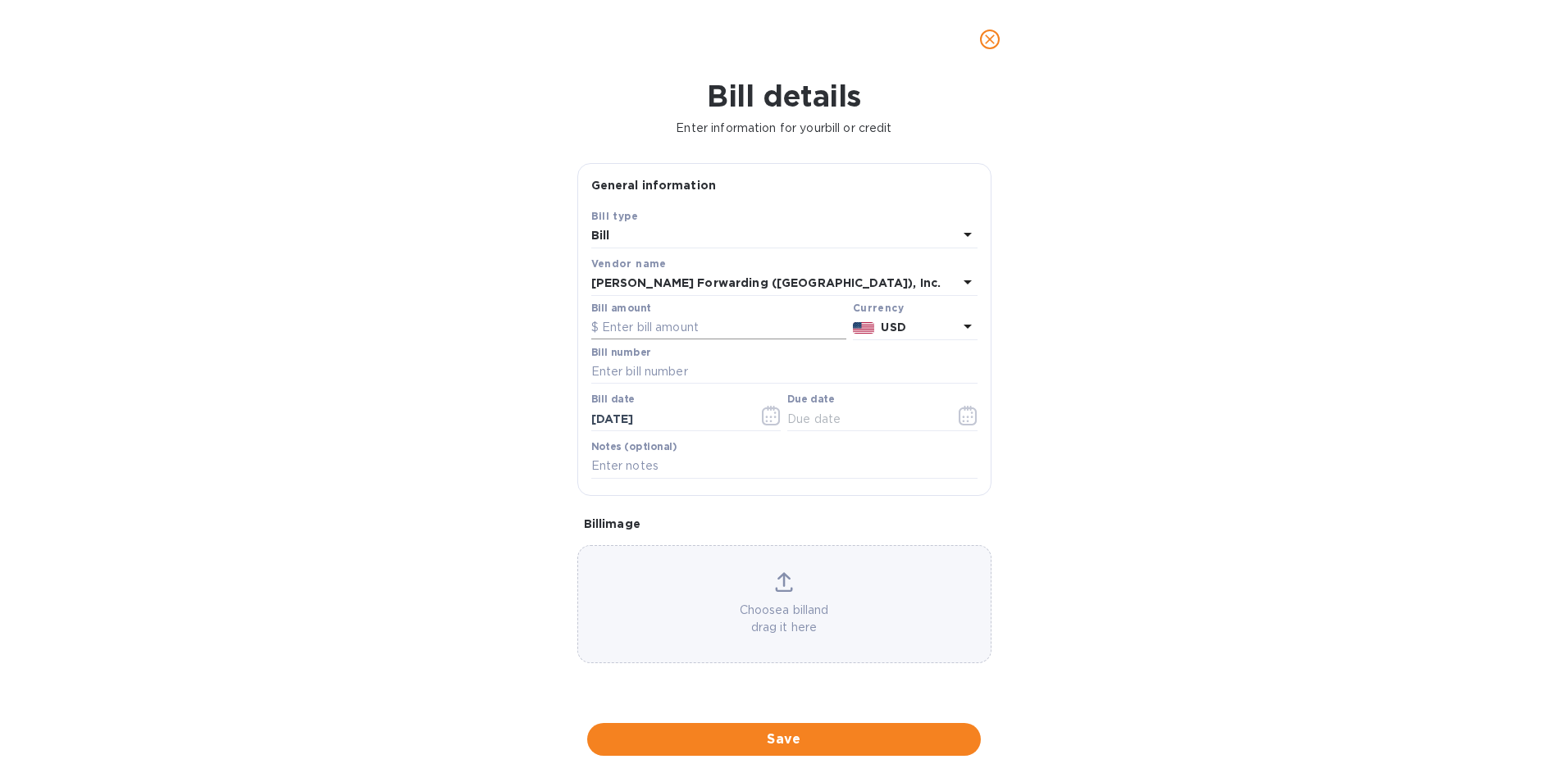
click at [644, 332] on input "text" at bounding box center [719, 328] width 255 height 24
type input "2,257.31"
type input "d"
type input "DET503345959"
click at [766, 413] on icon "button" at bounding box center [772, 415] width 19 height 20
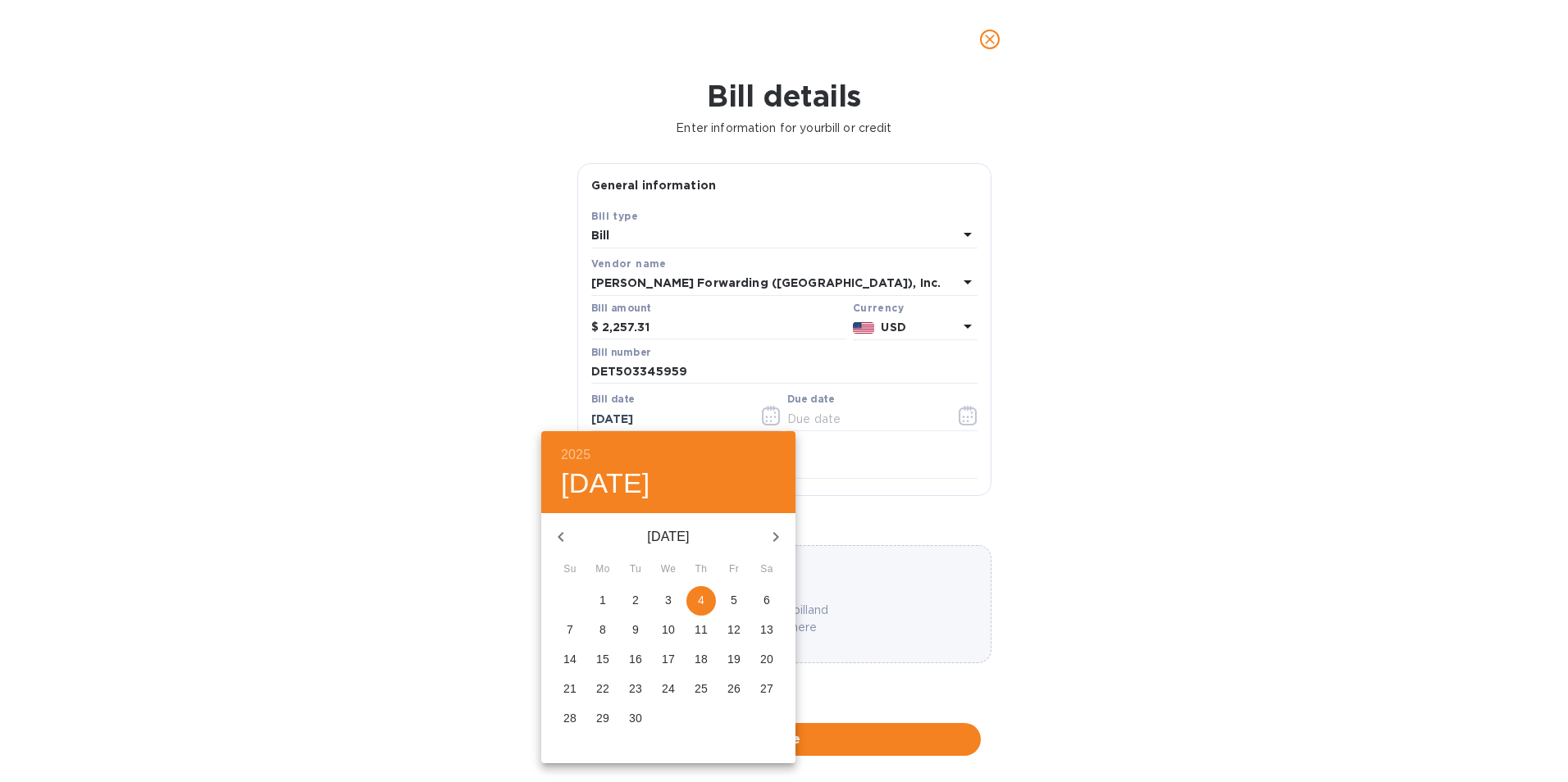
click at [563, 538] on icon "button" at bounding box center [560, 537] width 20 height 20
drag, startPoint x: 639, startPoint y: 656, endPoint x: 665, endPoint y: 648, distance: 27.2
click at [639, 656] on p "12" at bounding box center [636, 659] width 13 height 17
type input "[DATE]"
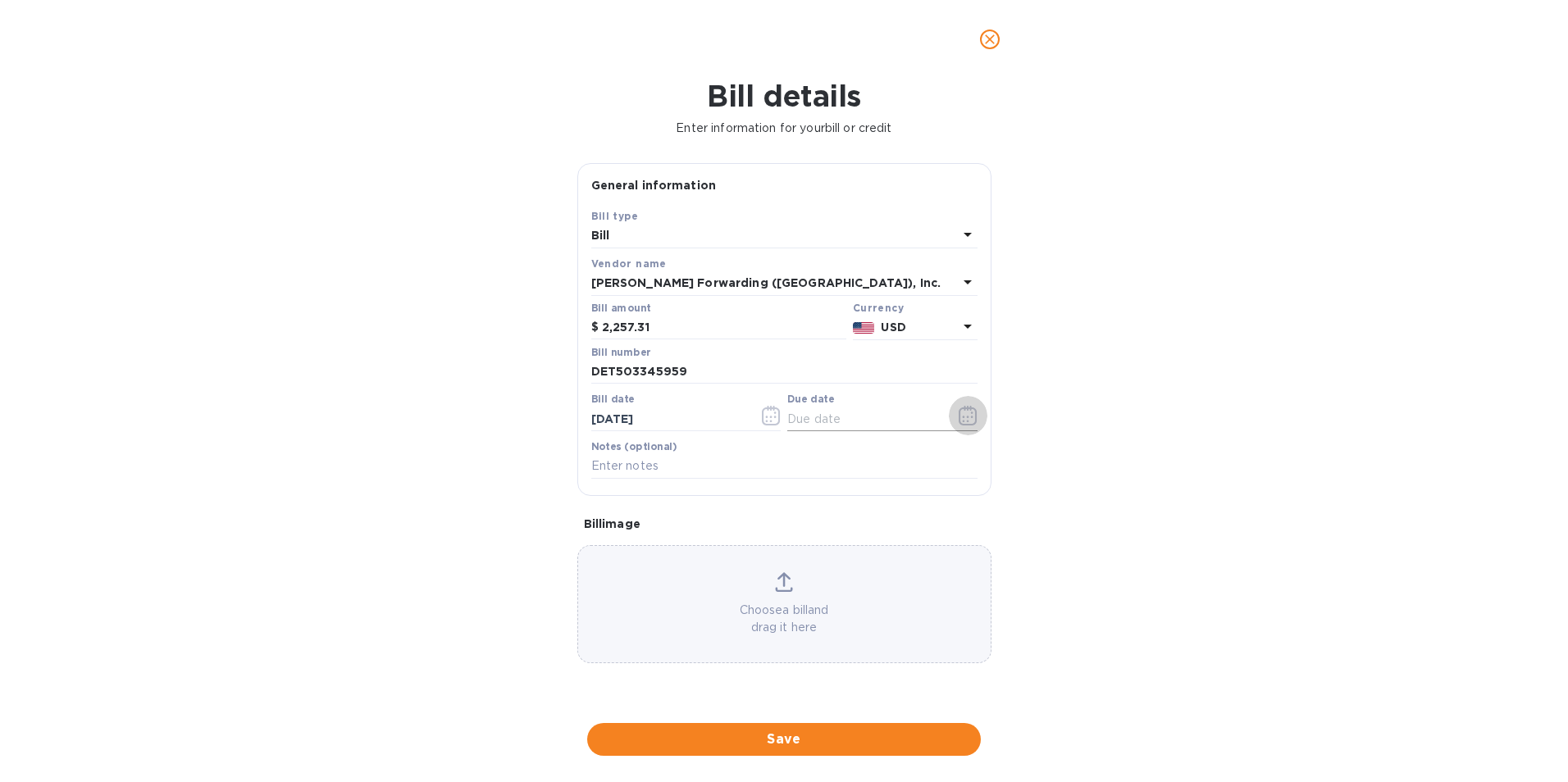
click at [975, 415] on icon "button" at bounding box center [967, 415] width 18 height 20
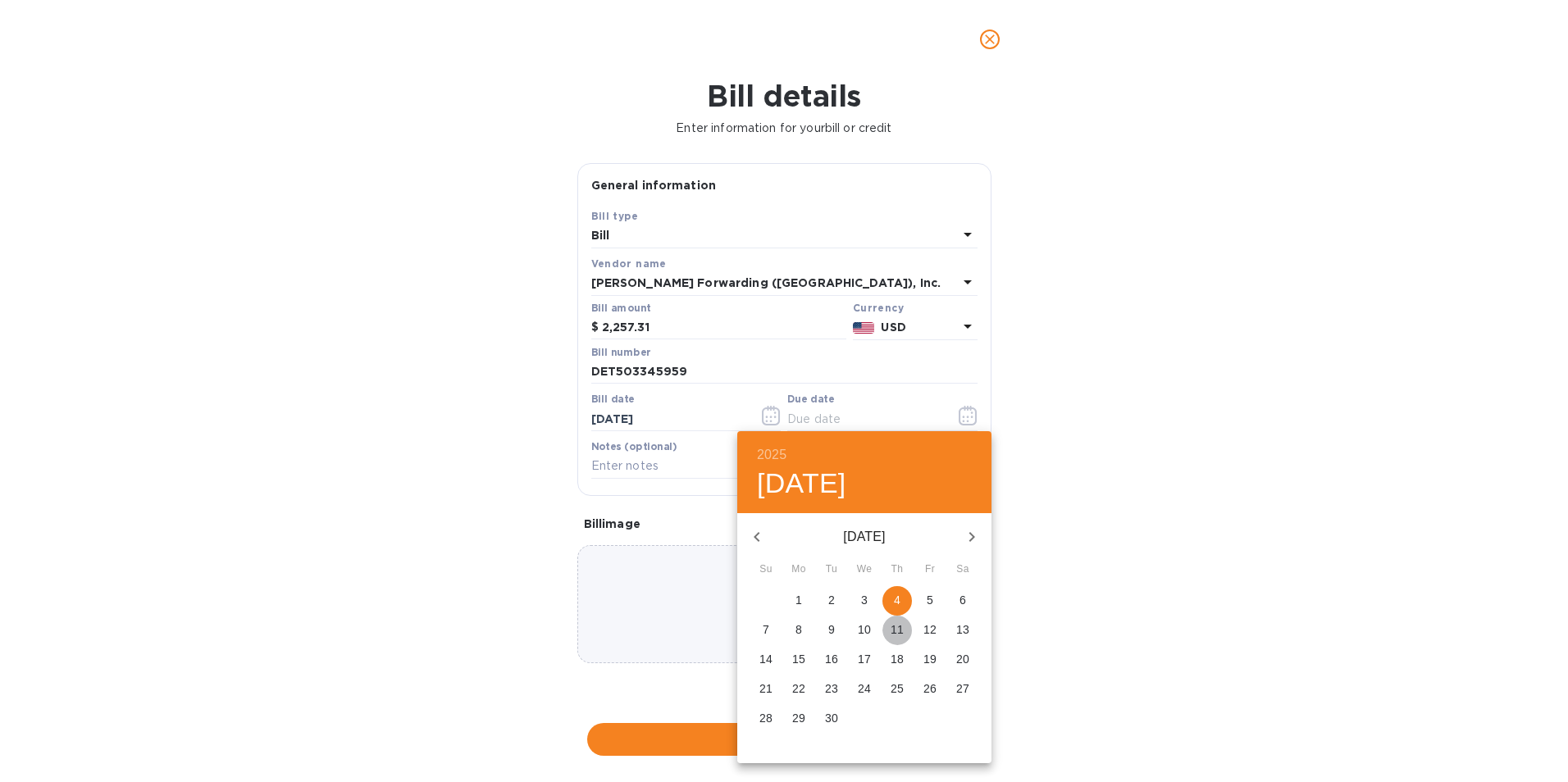
click at [903, 631] on p "11" at bounding box center [897, 629] width 13 height 17
type input "[DATE]"
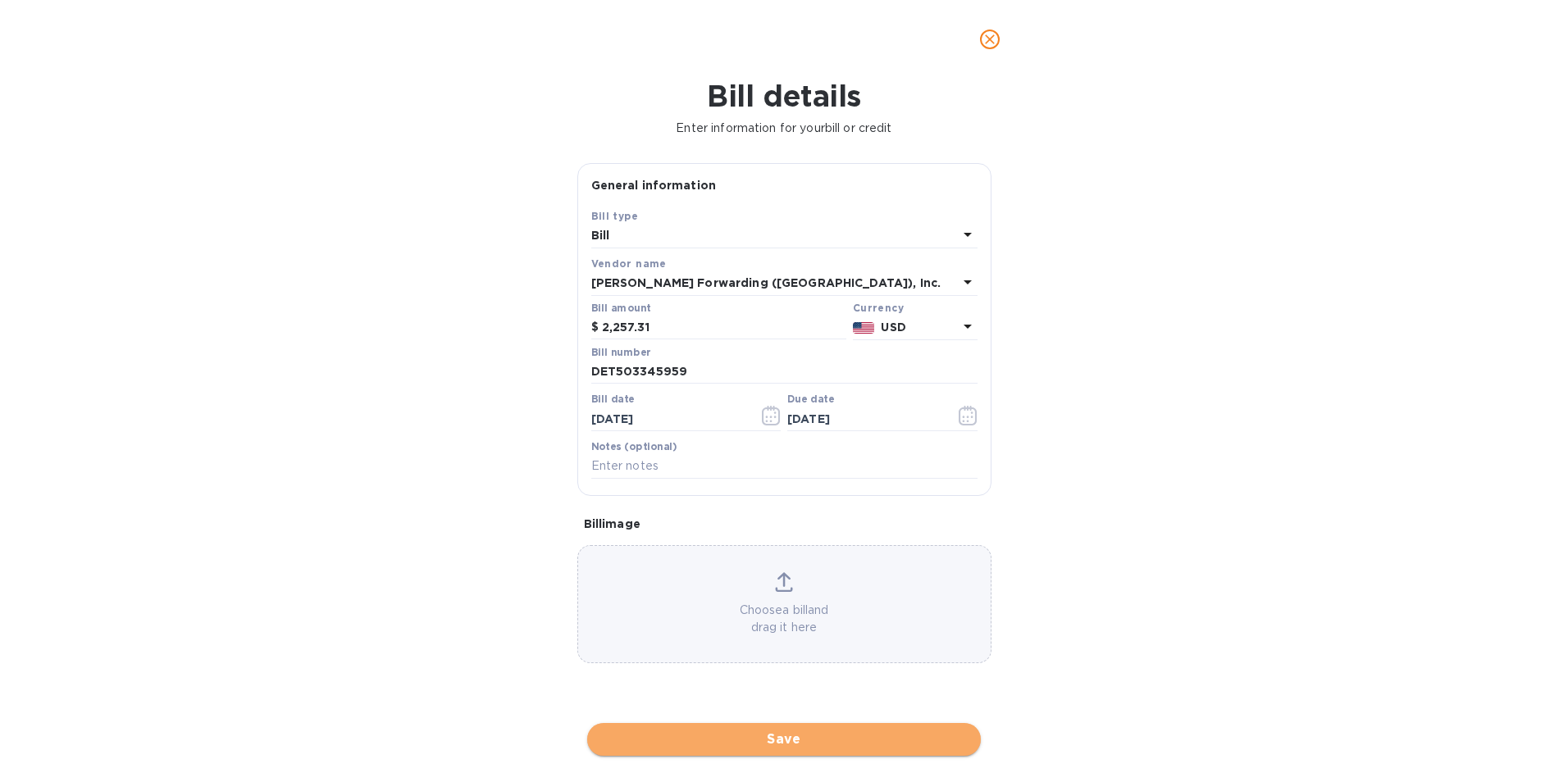
click at [785, 744] on span "Save" at bounding box center [784, 739] width 368 height 20
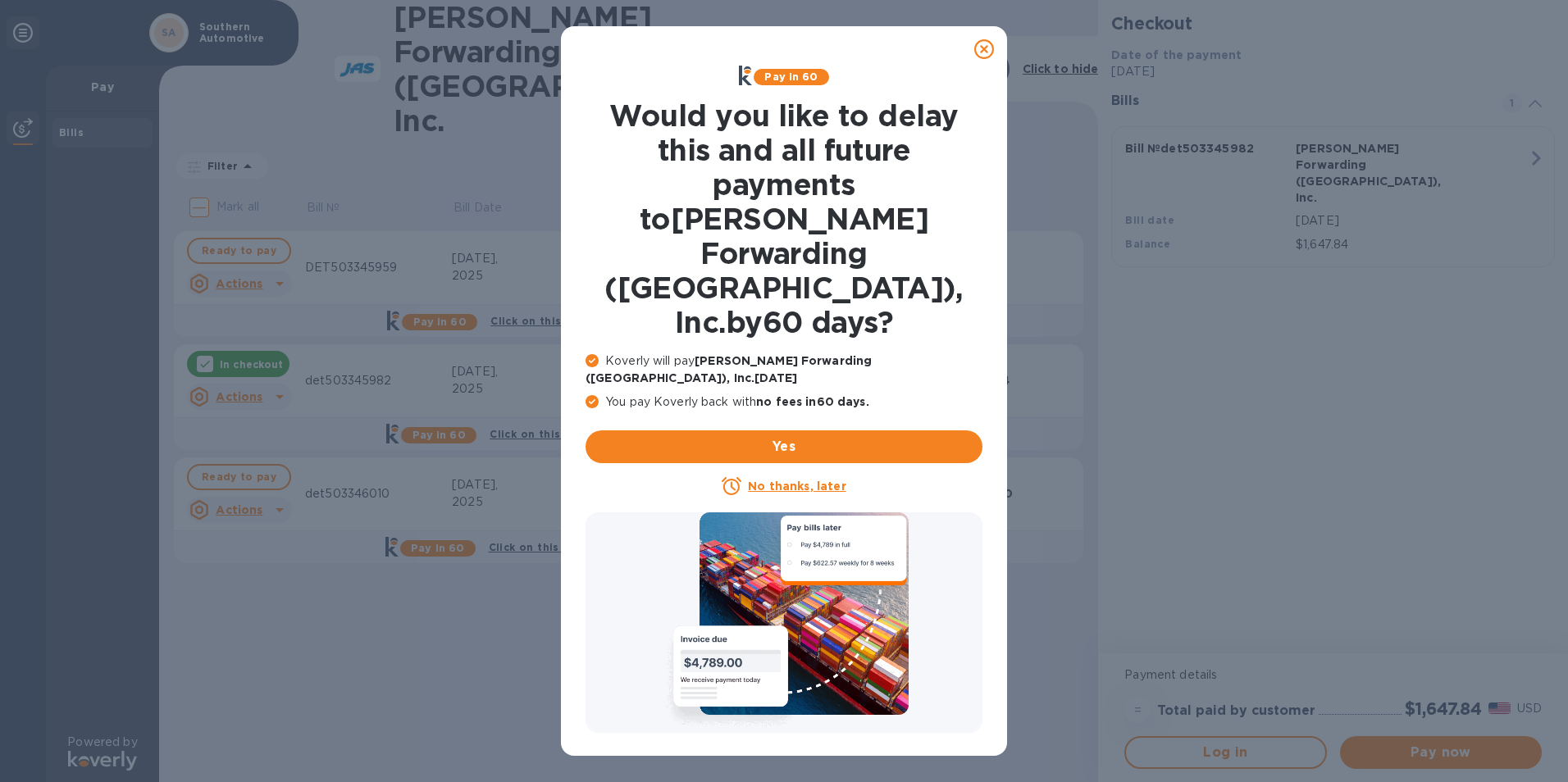
click at [987, 44] on icon at bounding box center [984, 49] width 20 height 20
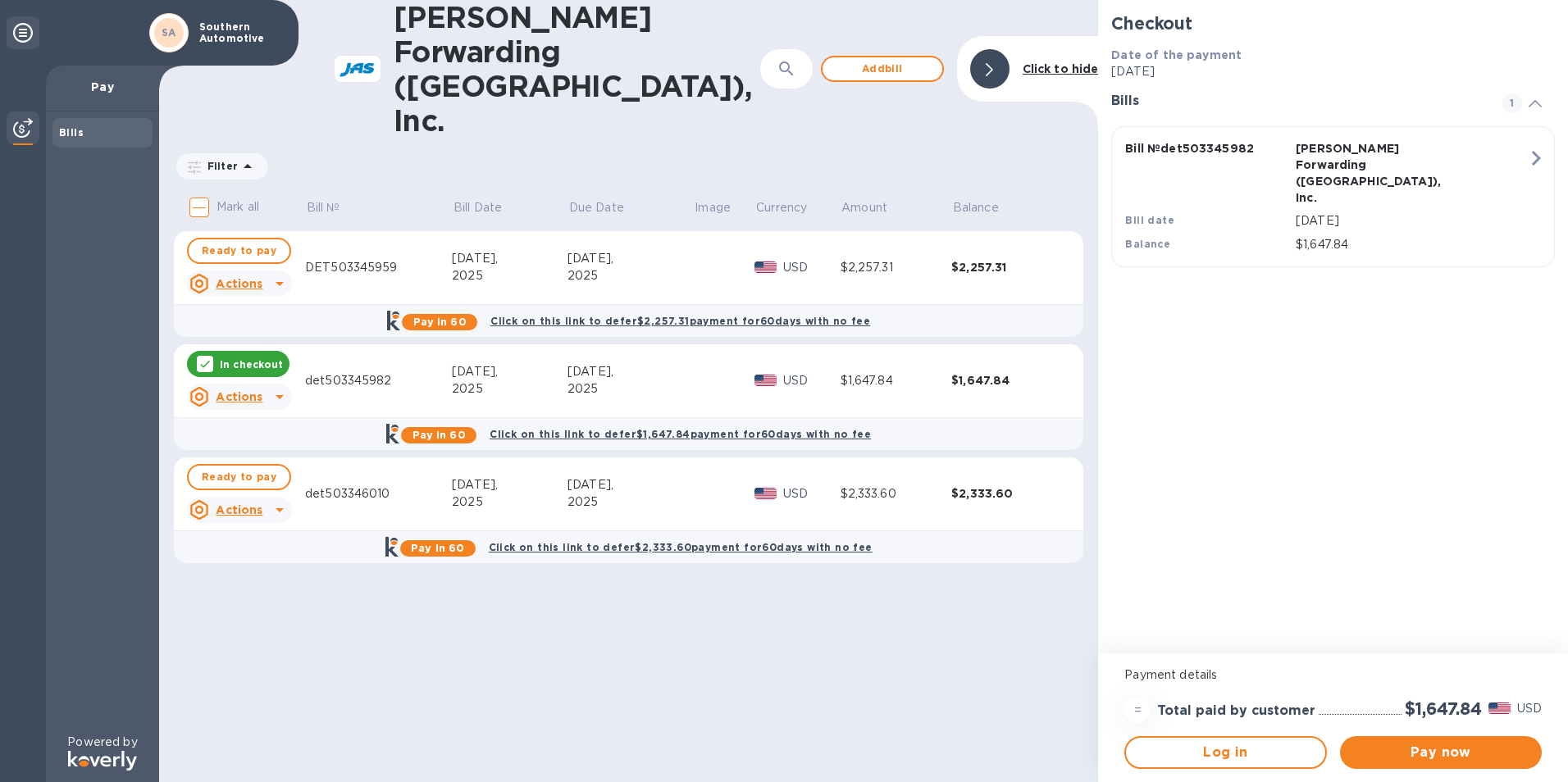
click at [341, 373] on div "det503345982" at bounding box center [378, 381] width 147 height 17
click at [256, 390] on u "Actions" at bounding box center [239, 396] width 47 height 13
click at [266, 388] on b "Open bill" at bounding box center [260, 394] width 55 height 13
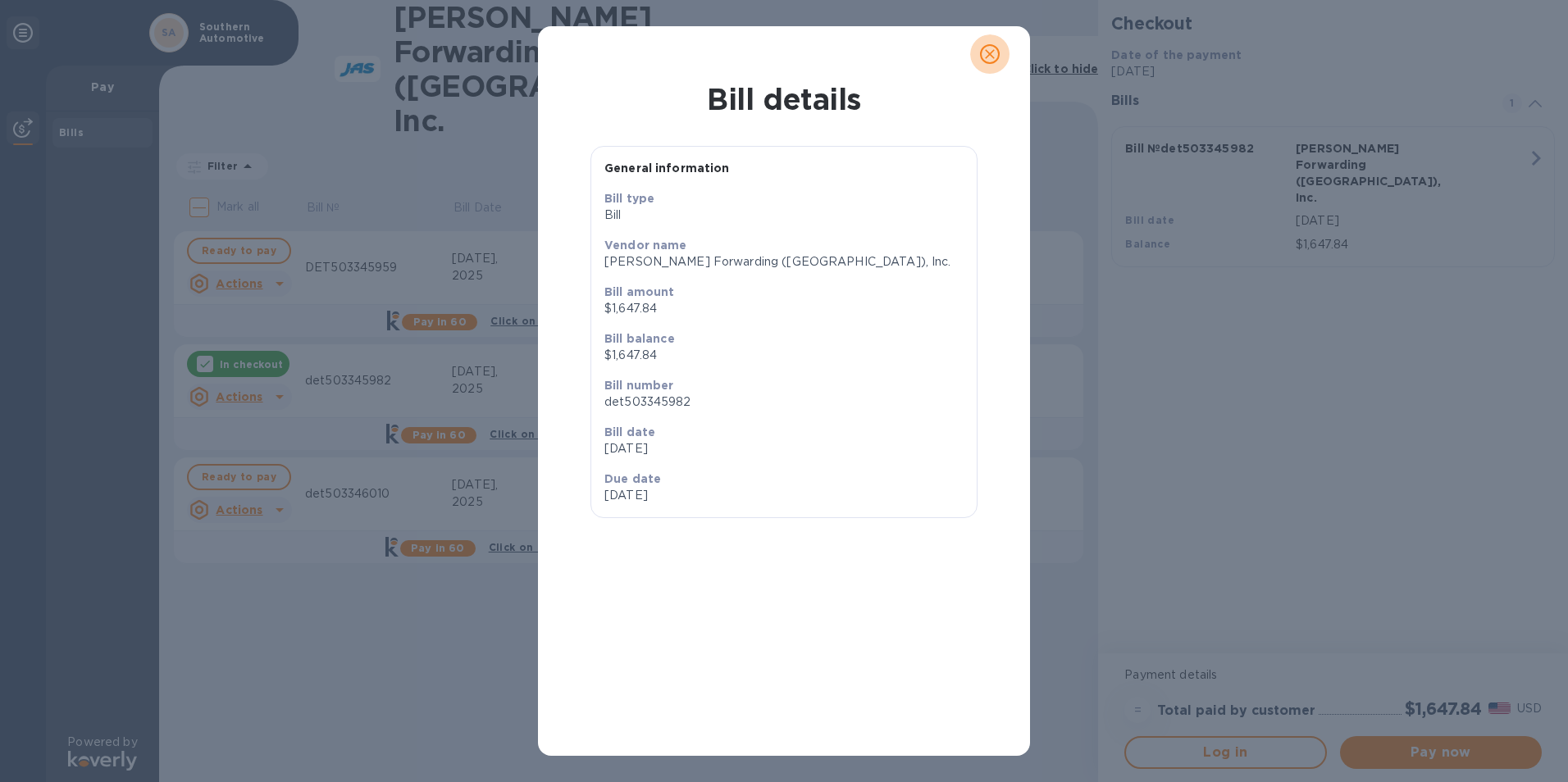
click at [997, 55] on icon "close" at bounding box center [990, 54] width 17 height 17
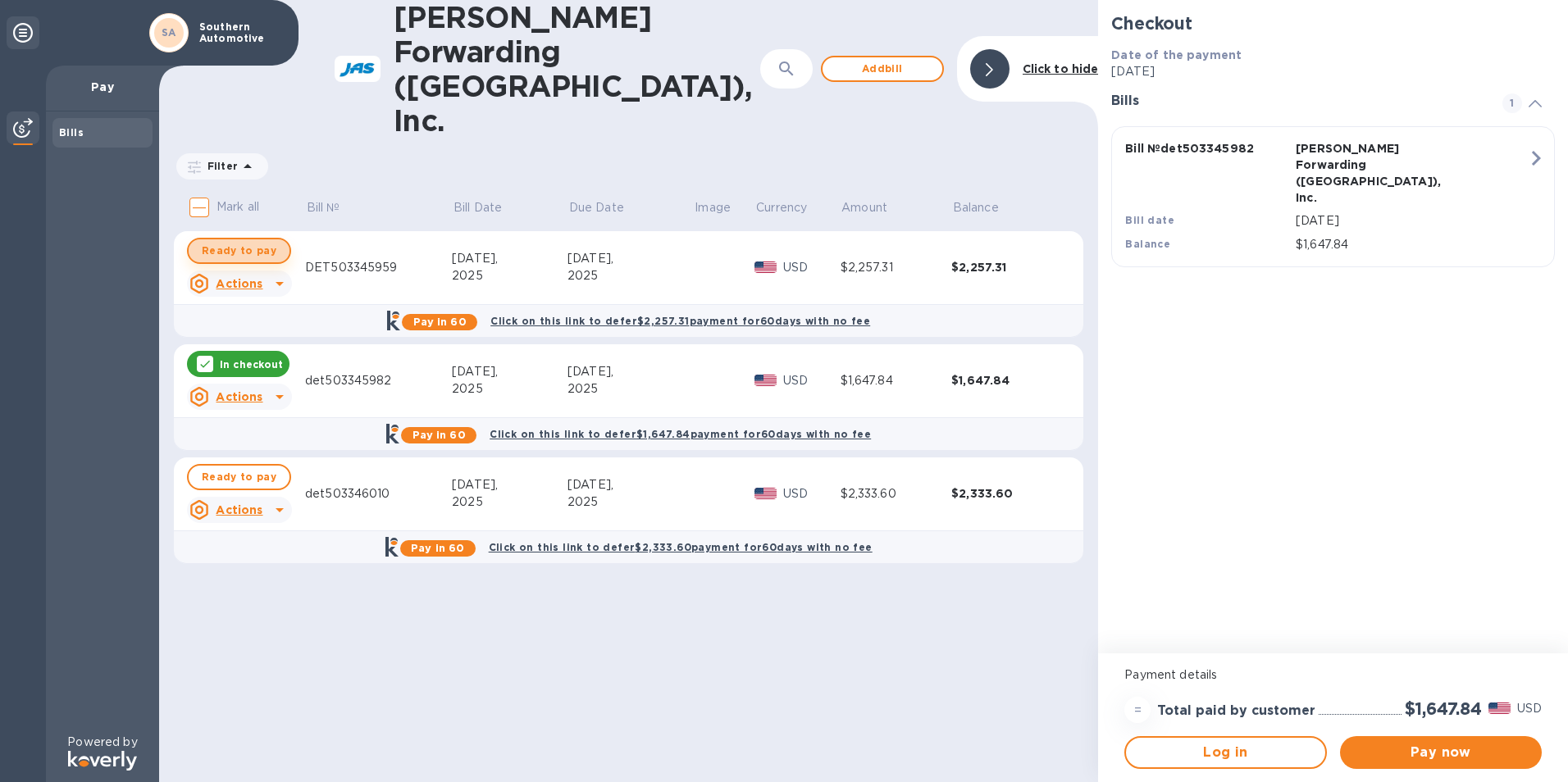
click at [258, 241] on span "Ready to pay" at bounding box center [238, 250] width 74 height 20
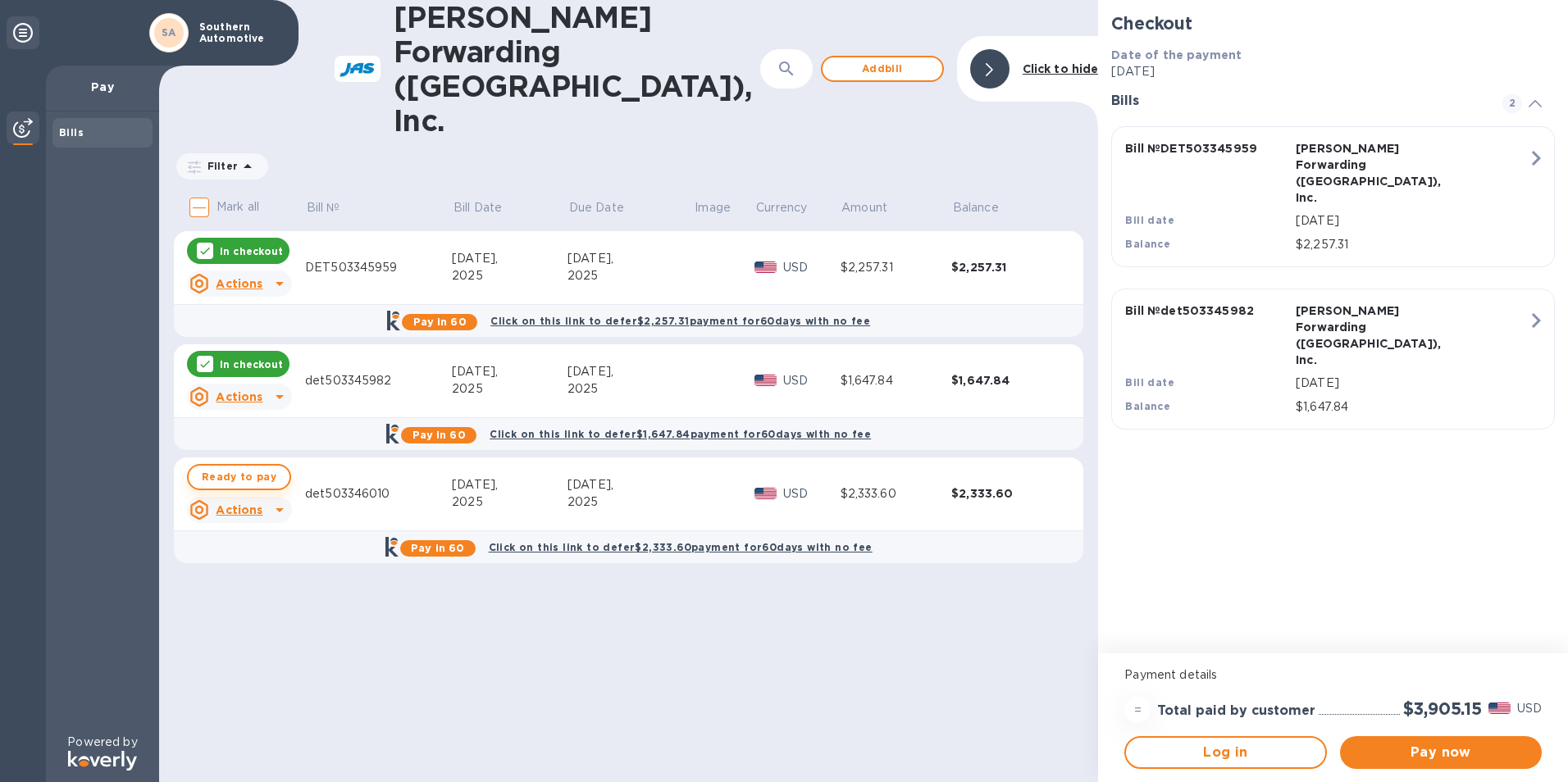
click at [251, 467] on span "Ready to pay" at bounding box center [238, 477] width 74 height 20
checkbox input "true"
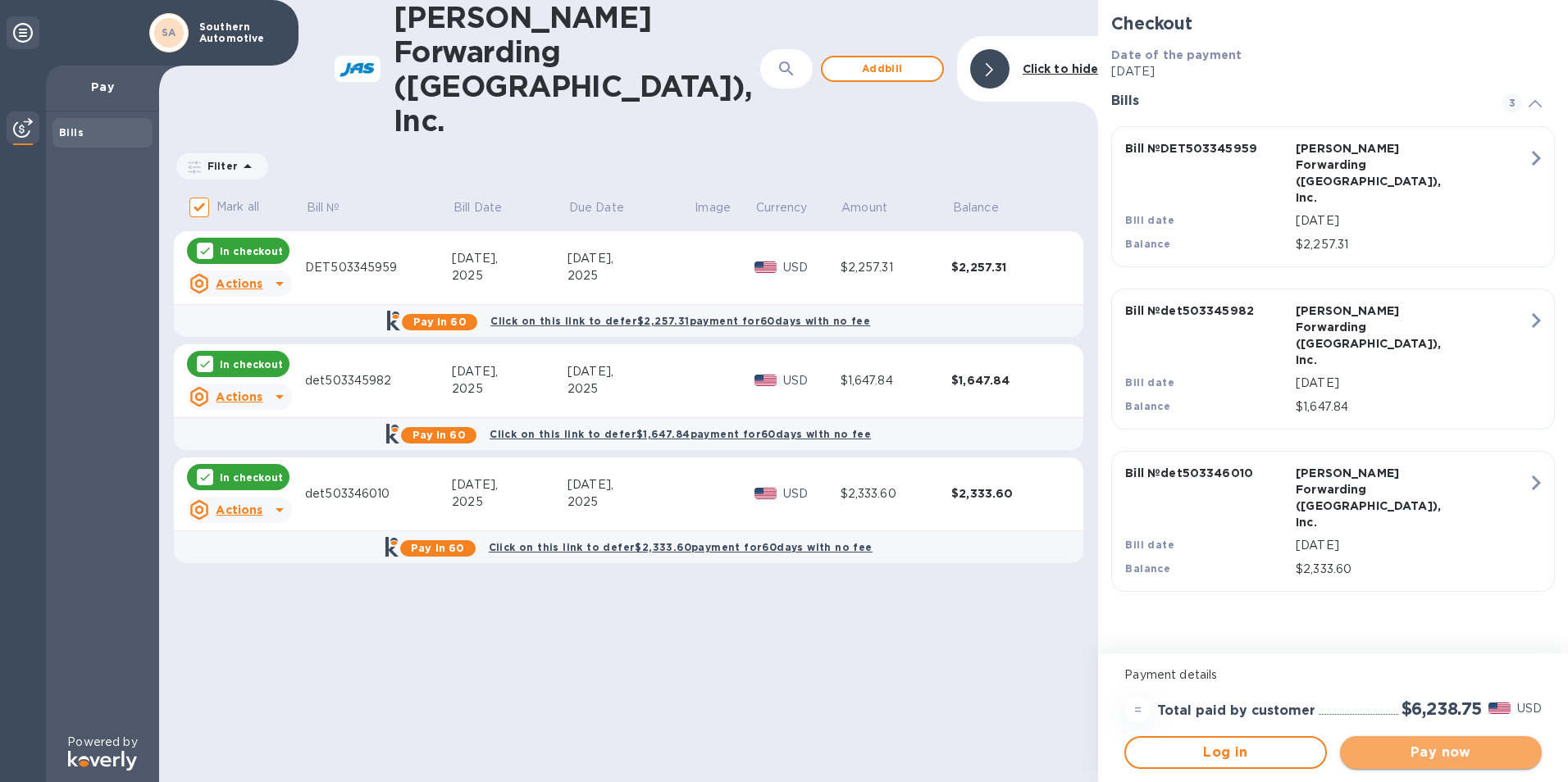
click at [1433, 760] on span "Pay now" at bounding box center [1441, 752] width 175 height 20
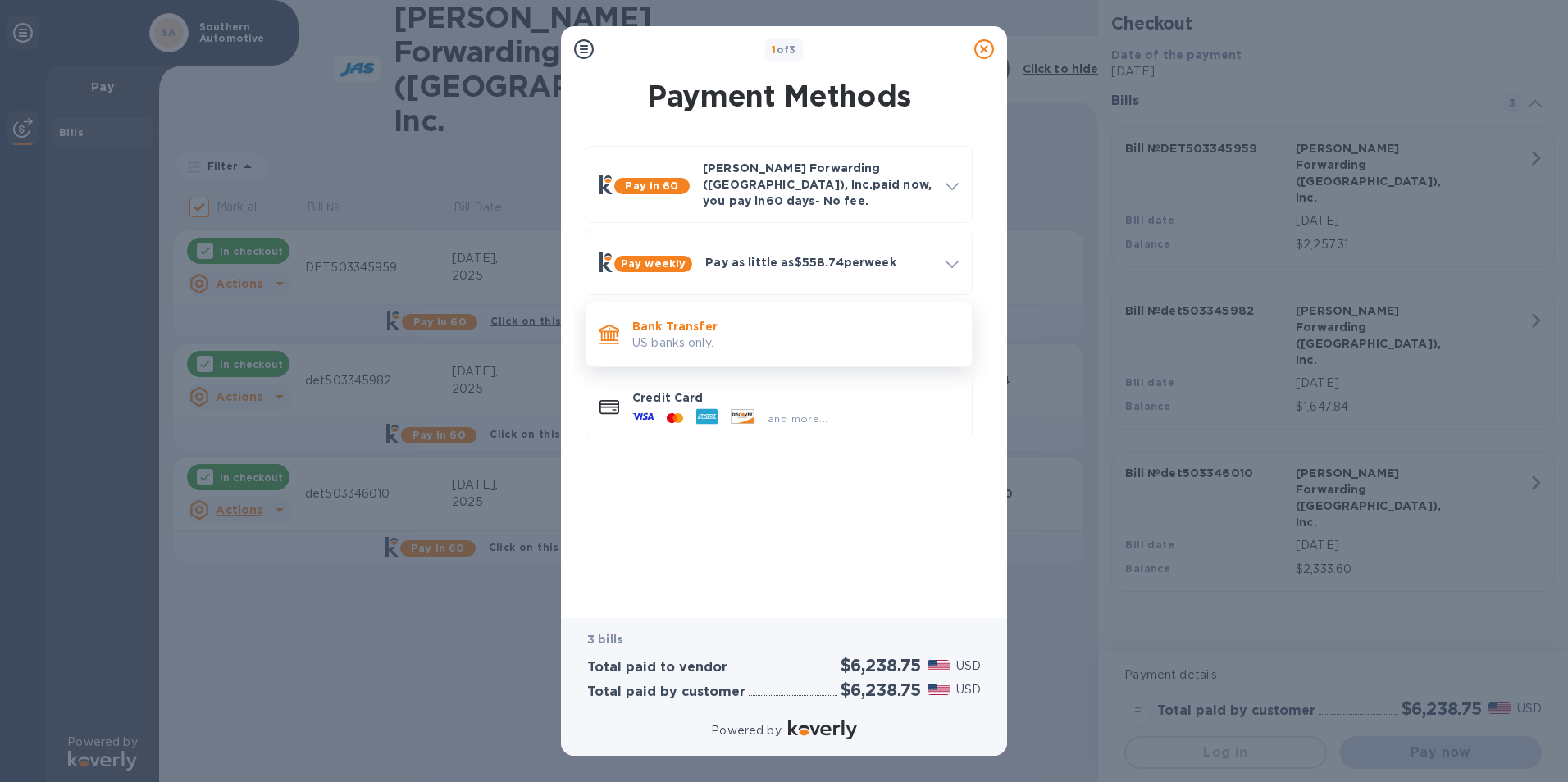
click at [674, 334] on p "US banks only." at bounding box center [795, 343] width 327 height 17
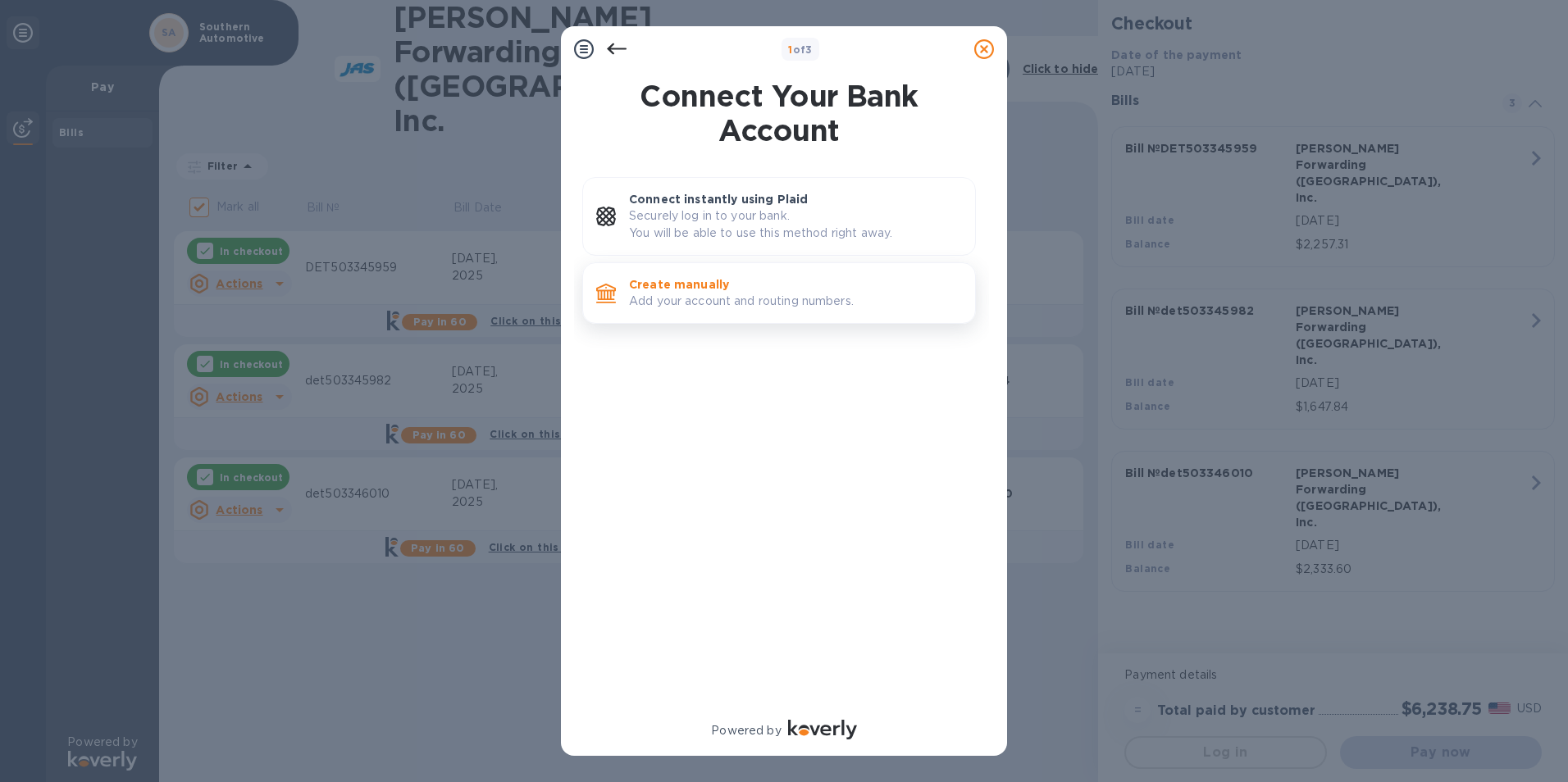
click at [690, 293] on p "Add your account and routing numbers." at bounding box center [795, 301] width 333 height 17
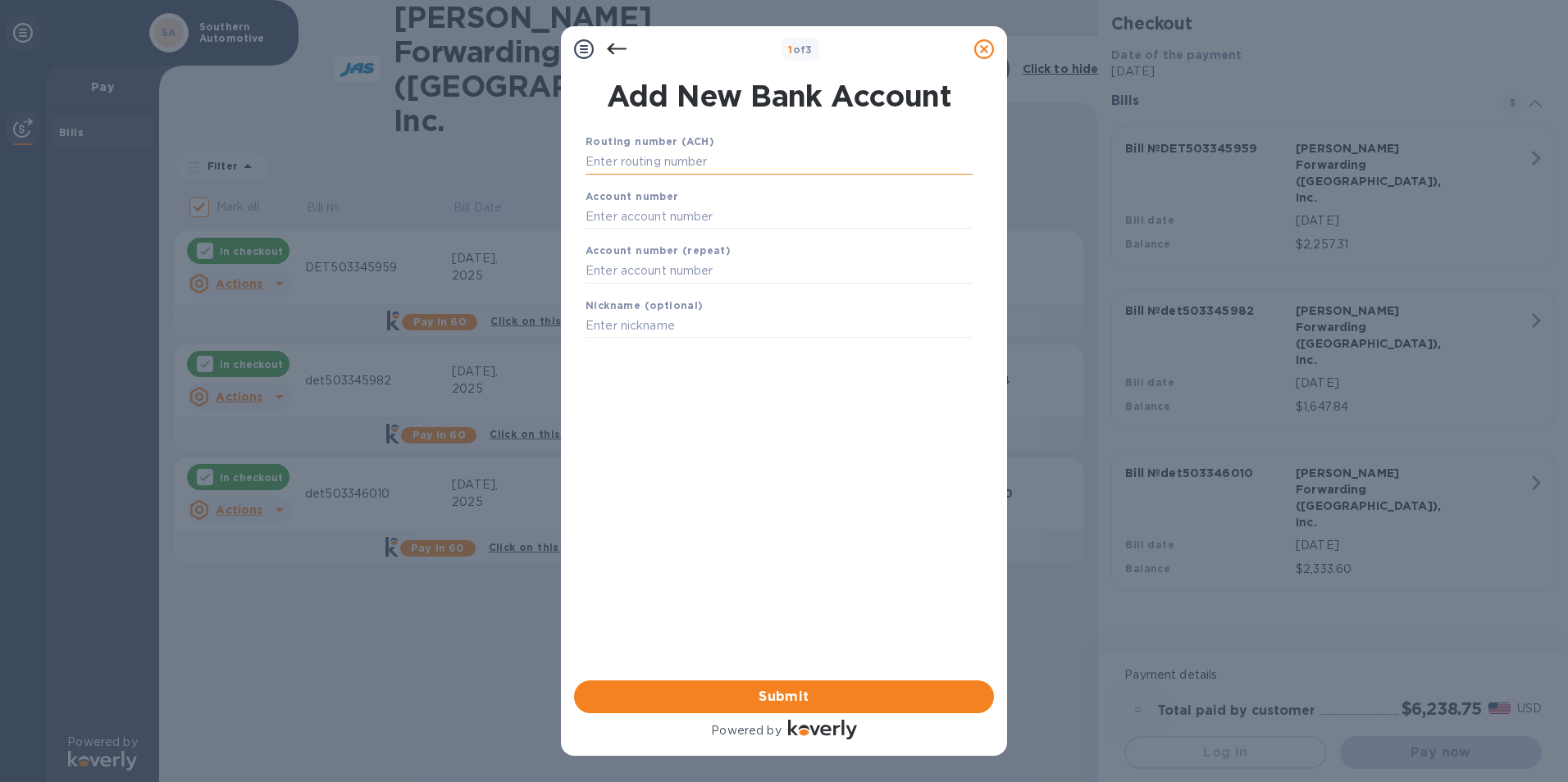
click at [627, 164] on input "text" at bounding box center [779, 162] width 387 height 24
type input "072402652"
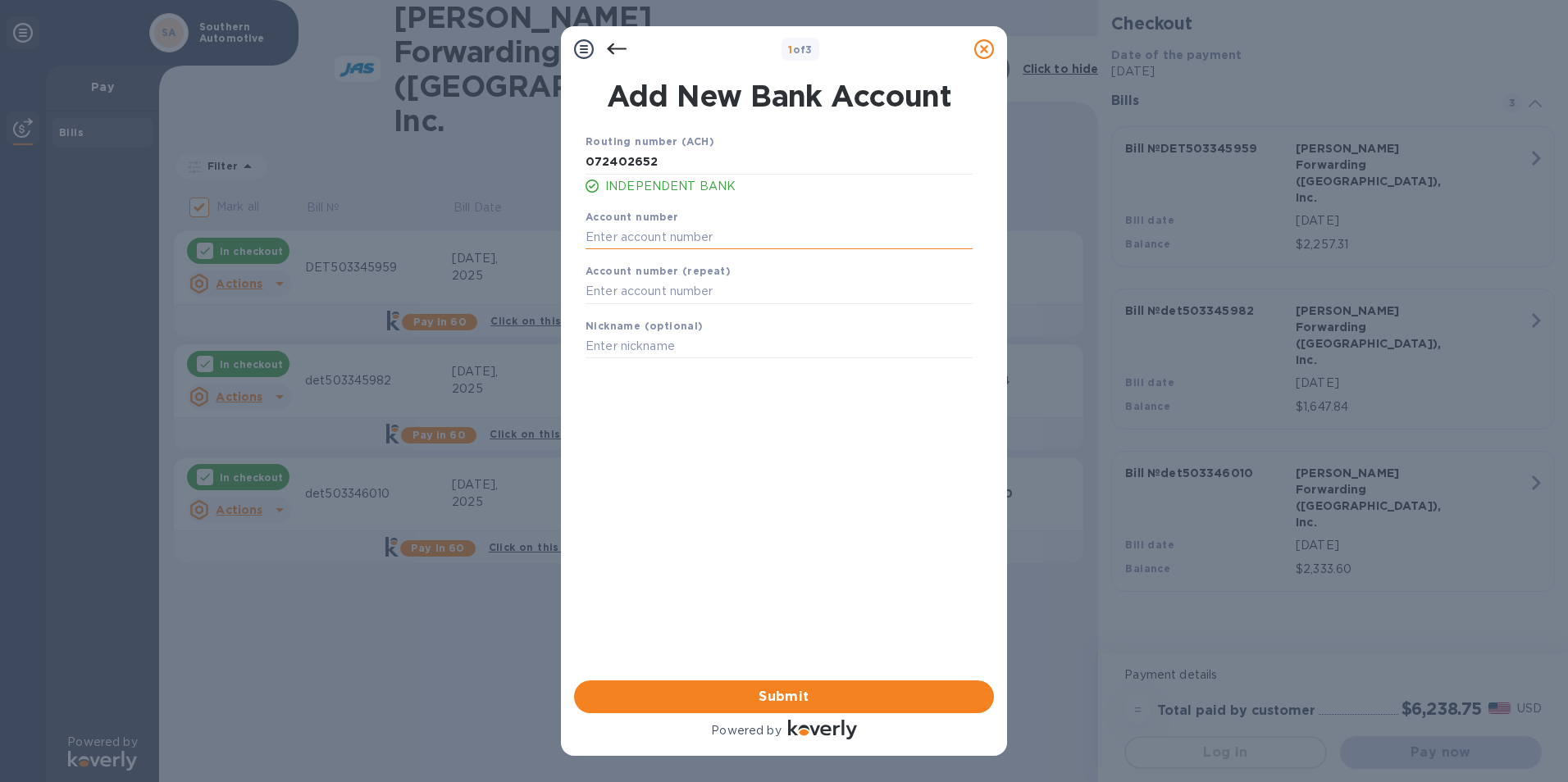
click at [616, 237] on input "text" at bounding box center [779, 237] width 387 height 24
type input "001368000"
click at [611, 292] on input "text" at bounding box center [779, 292] width 387 height 24
type input "001368000"
click at [604, 346] on input "text" at bounding box center [779, 346] width 387 height 24
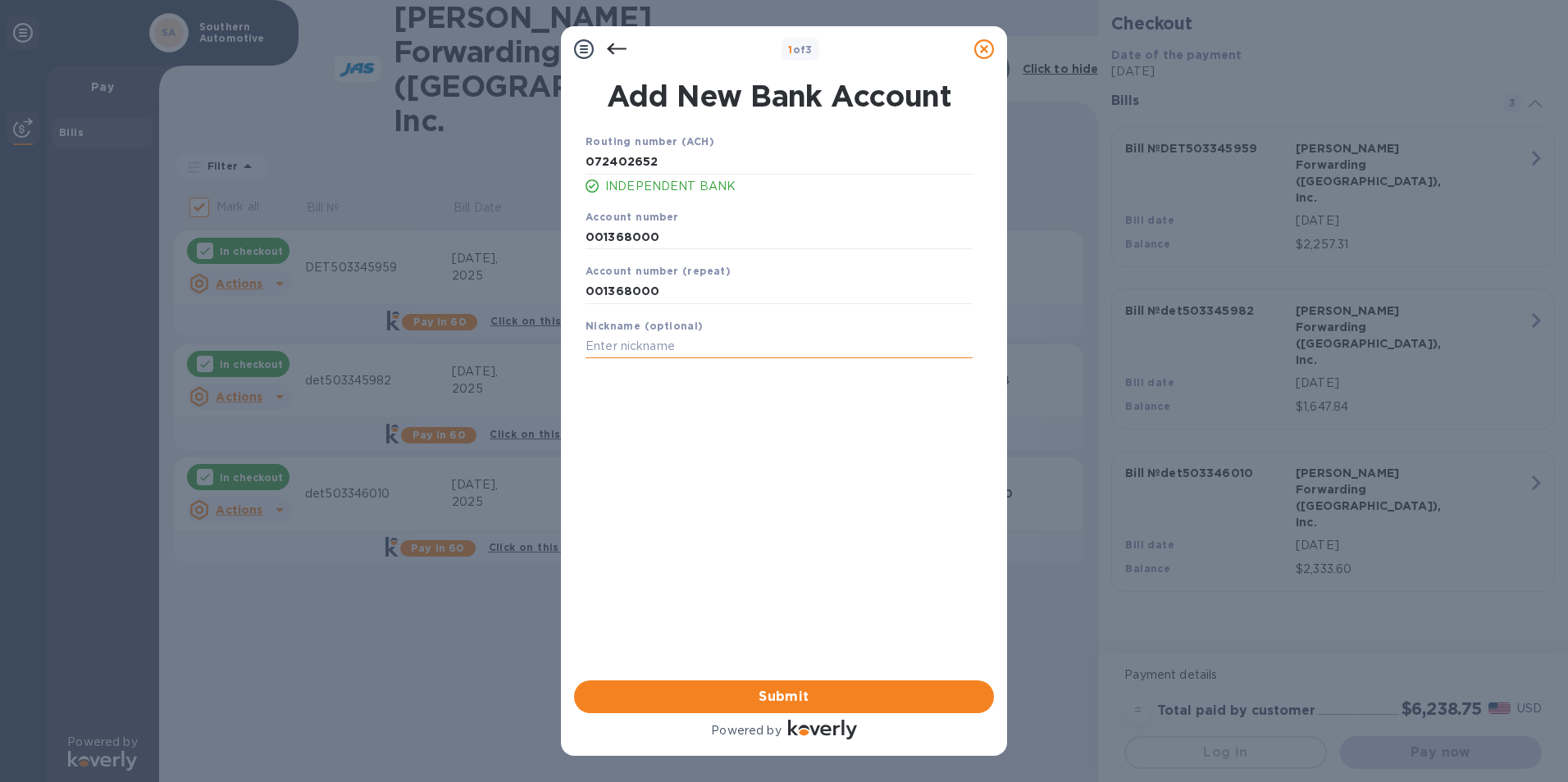
type input "d"
type input "i"
type input "IDB GENERAL"
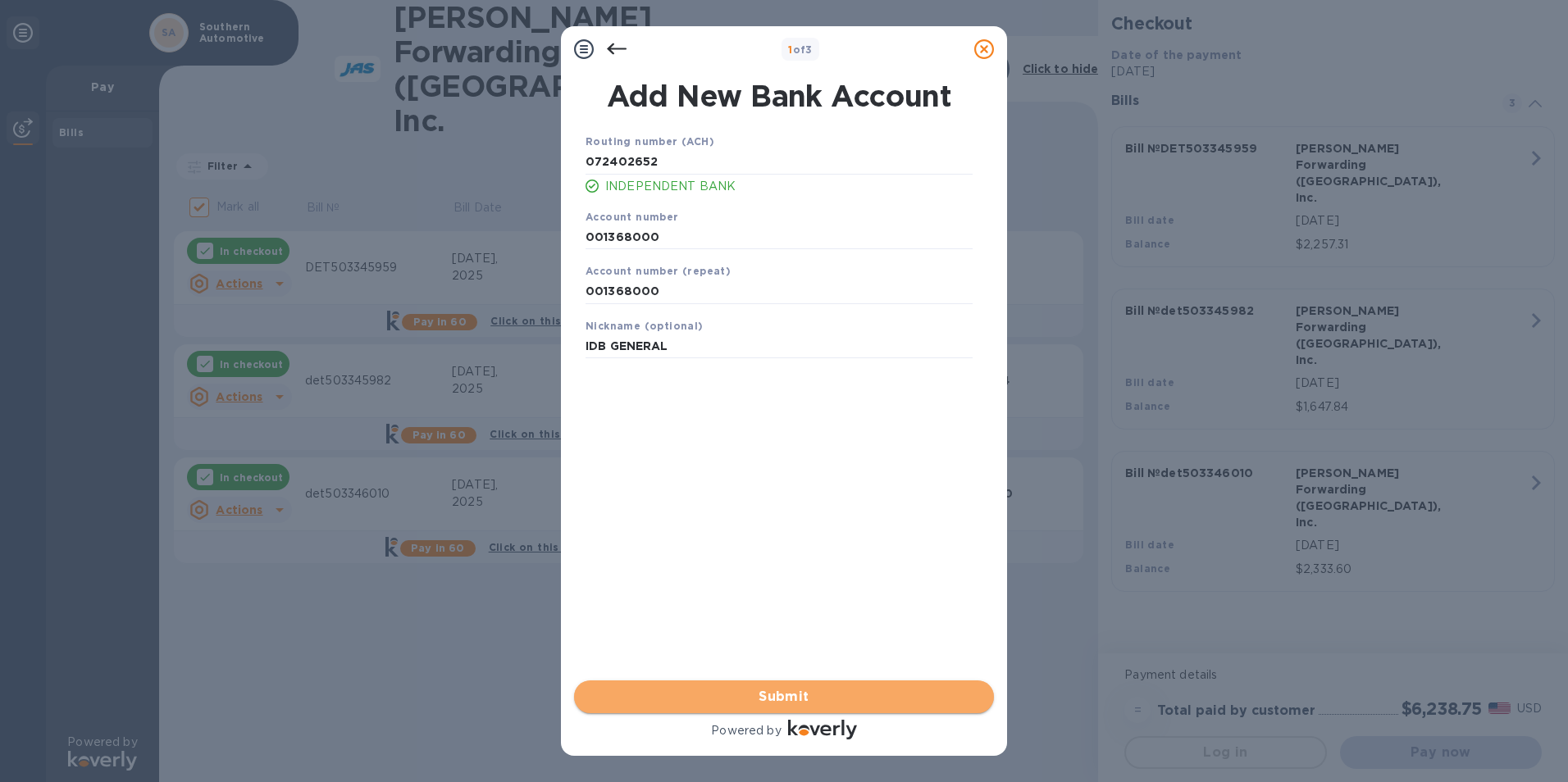
click at [838, 691] on span "Submit" at bounding box center [784, 696] width 394 height 20
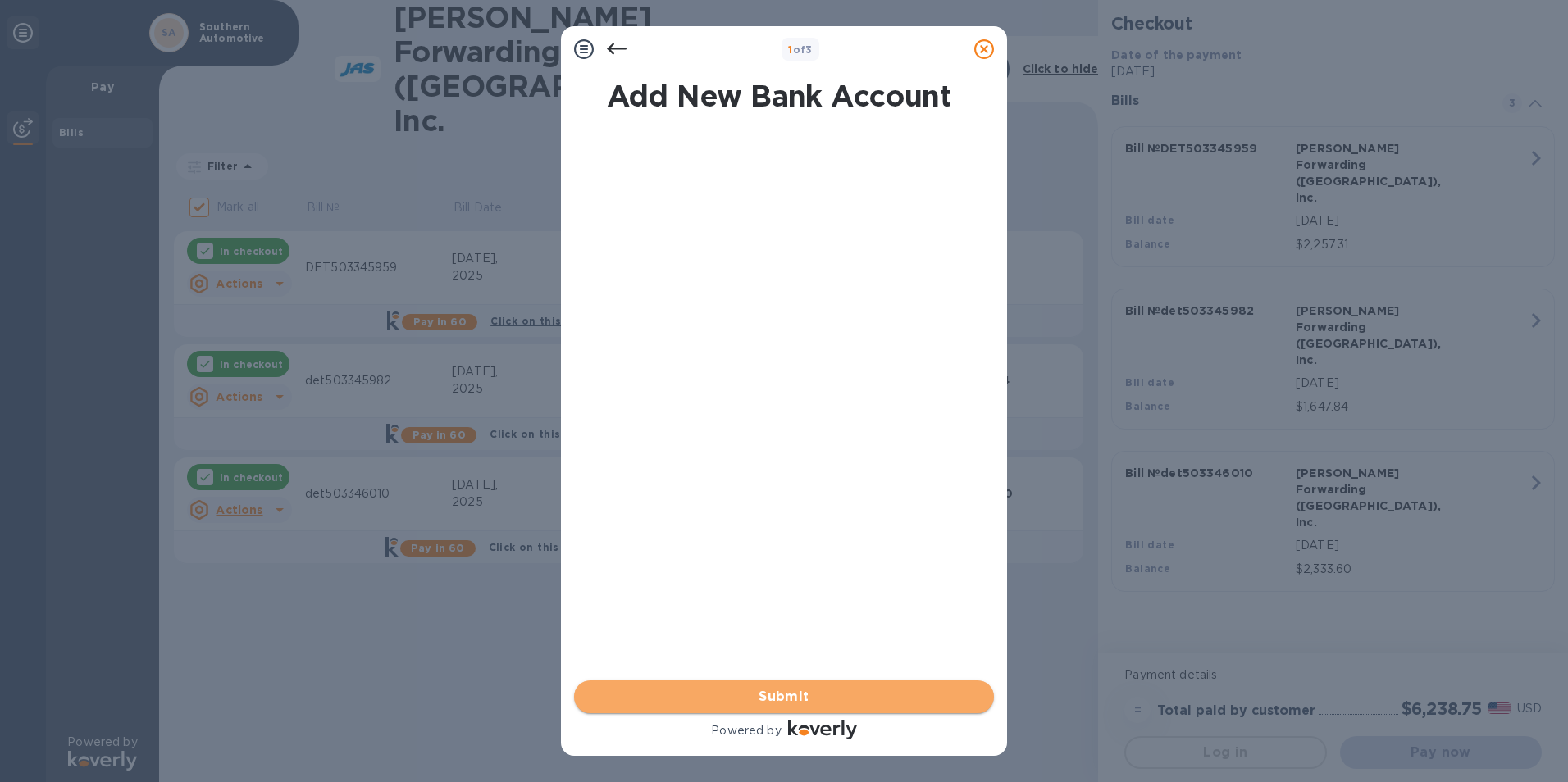
click at [838, 691] on span "Submit" at bounding box center [784, 696] width 394 height 20
